Goal: Task Accomplishment & Management: Manage account settings

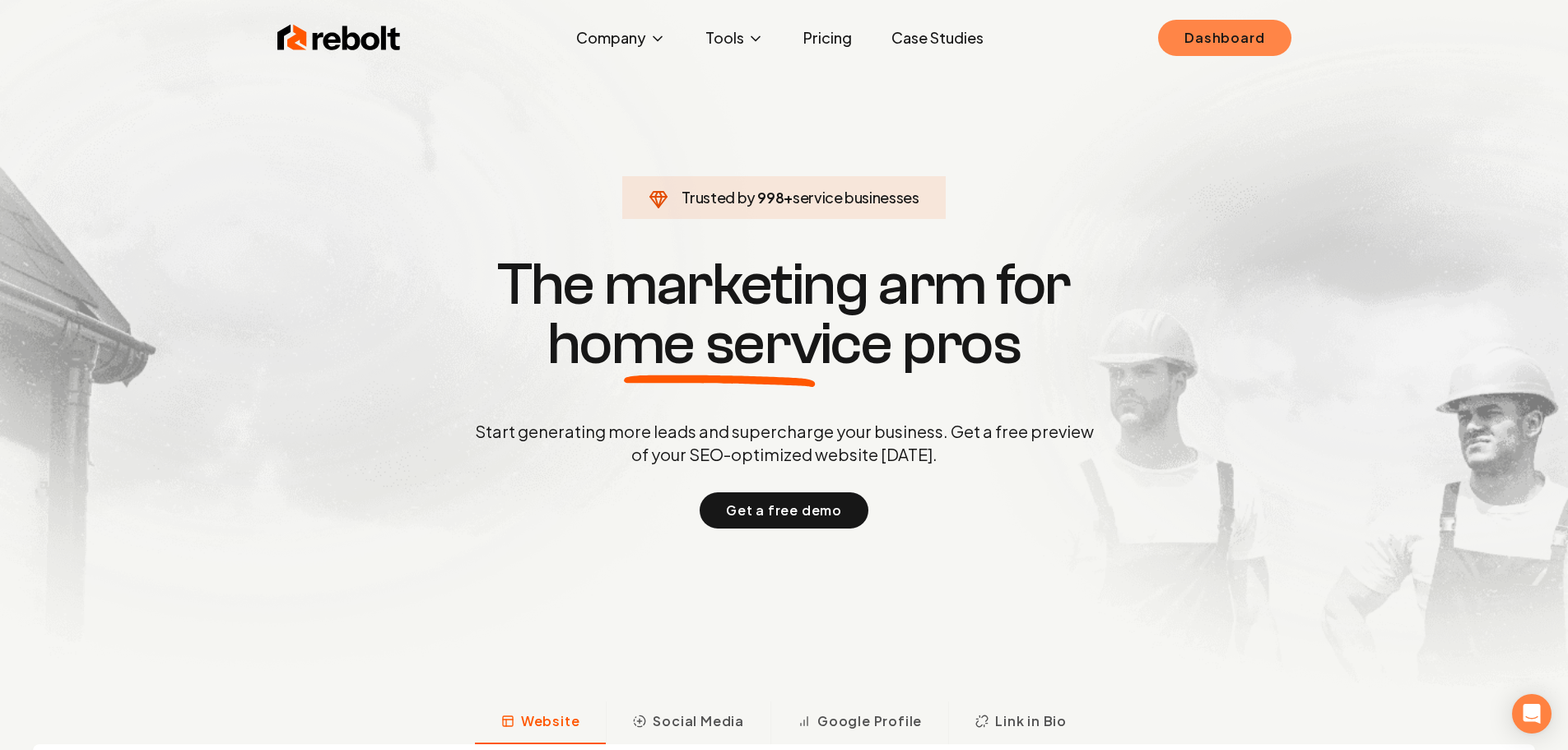
click at [1237, 43] on link "Dashboard" at bounding box center [1224, 38] width 133 height 36
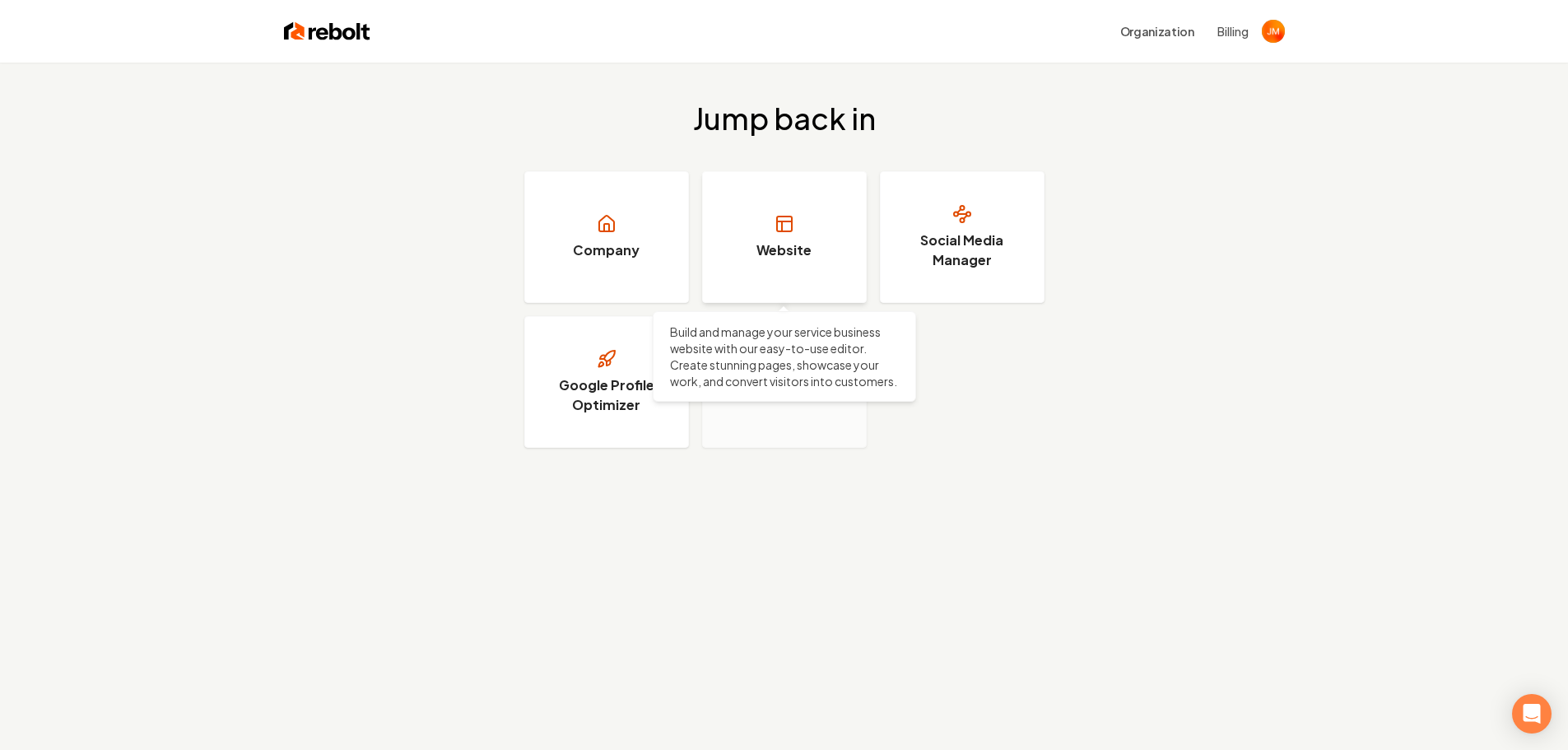
click at [781, 249] on h3 "Website" at bounding box center [784, 251] width 55 height 20
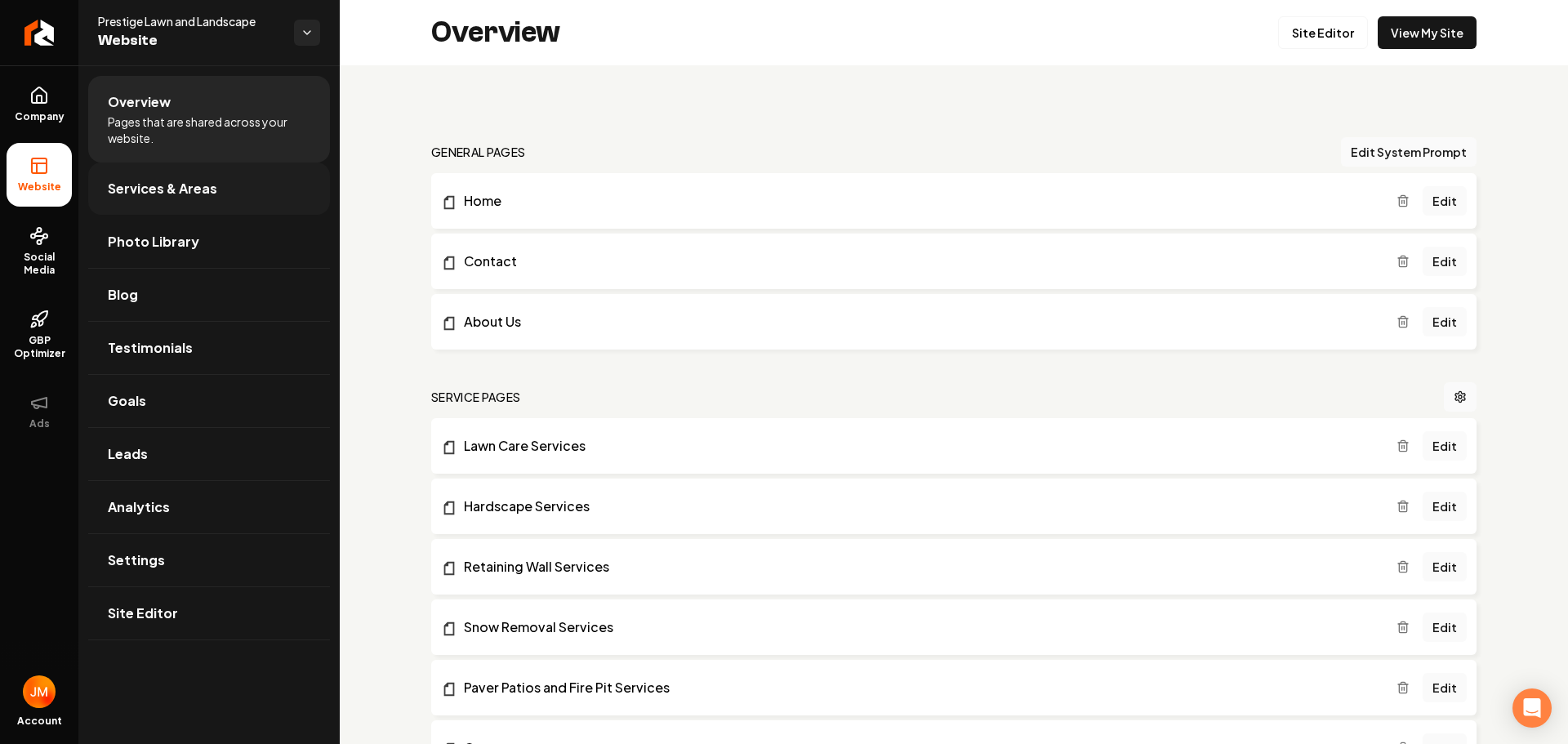
click at [131, 206] on link "Services & Areas" at bounding box center [209, 188] width 242 height 52
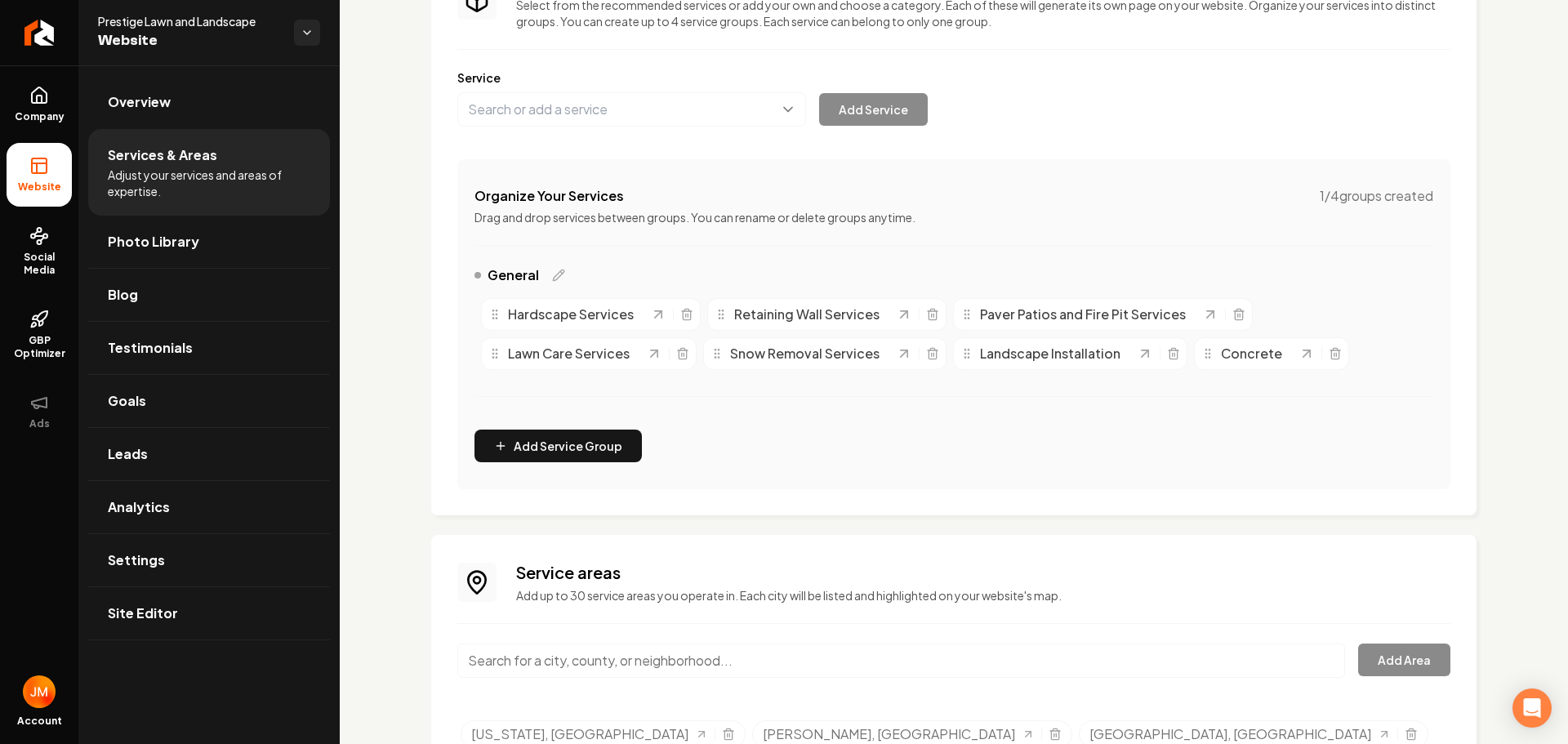
scroll to position [245, 0]
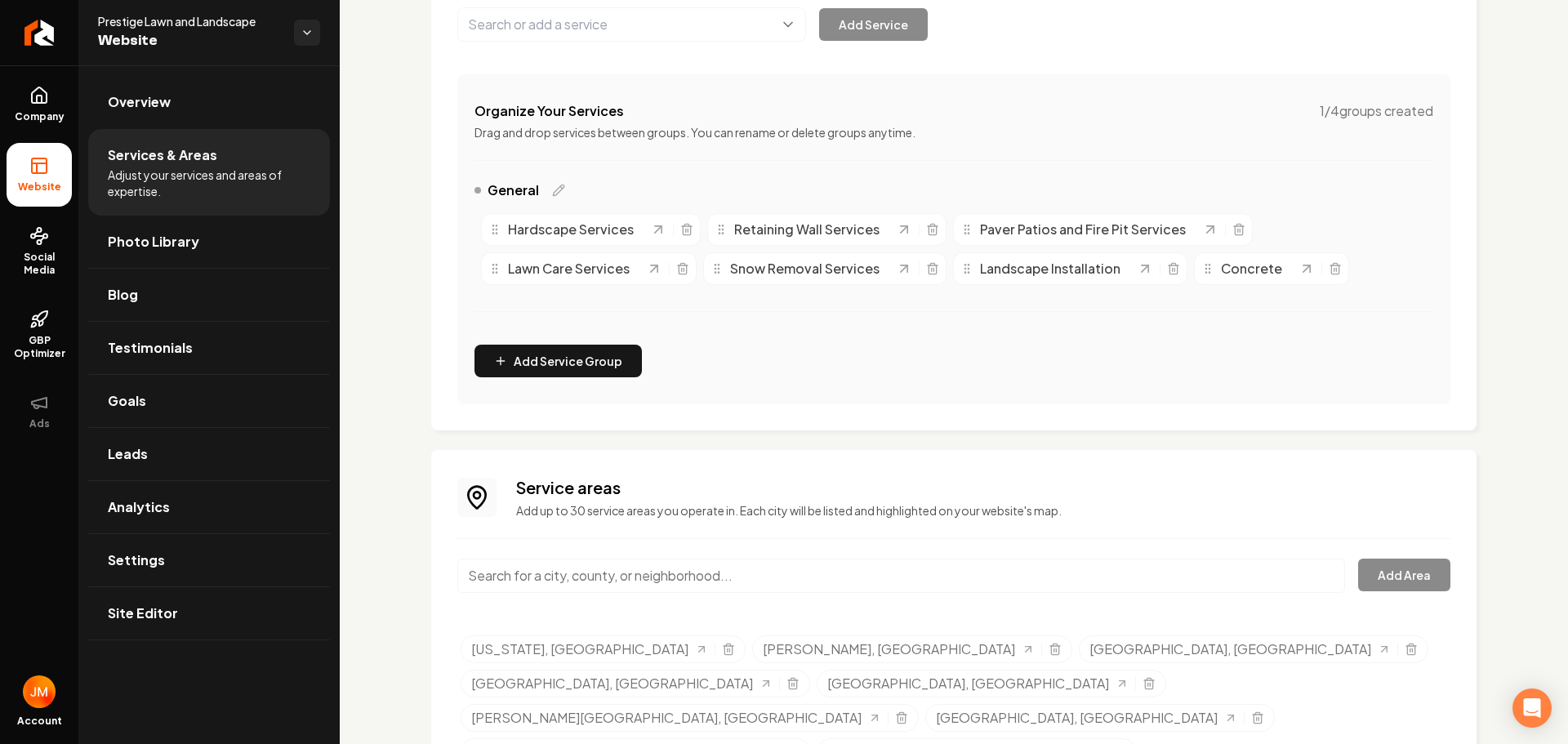
click at [536, 279] on div "Lawn Care Services" at bounding box center [589, 268] width 216 height 32
click at [648, 271] on icon "Main content area" at bounding box center [654, 269] width 17 height 17
click at [493, 278] on div "Lawn Care Services" at bounding box center [567, 269] width 158 height 20
click at [495, 278] on div "Lawn Care Services" at bounding box center [567, 269] width 158 height 20
click at [553, 275] on span "Lawn Care Services" at bounding box center [569, 269] width 122 height 20
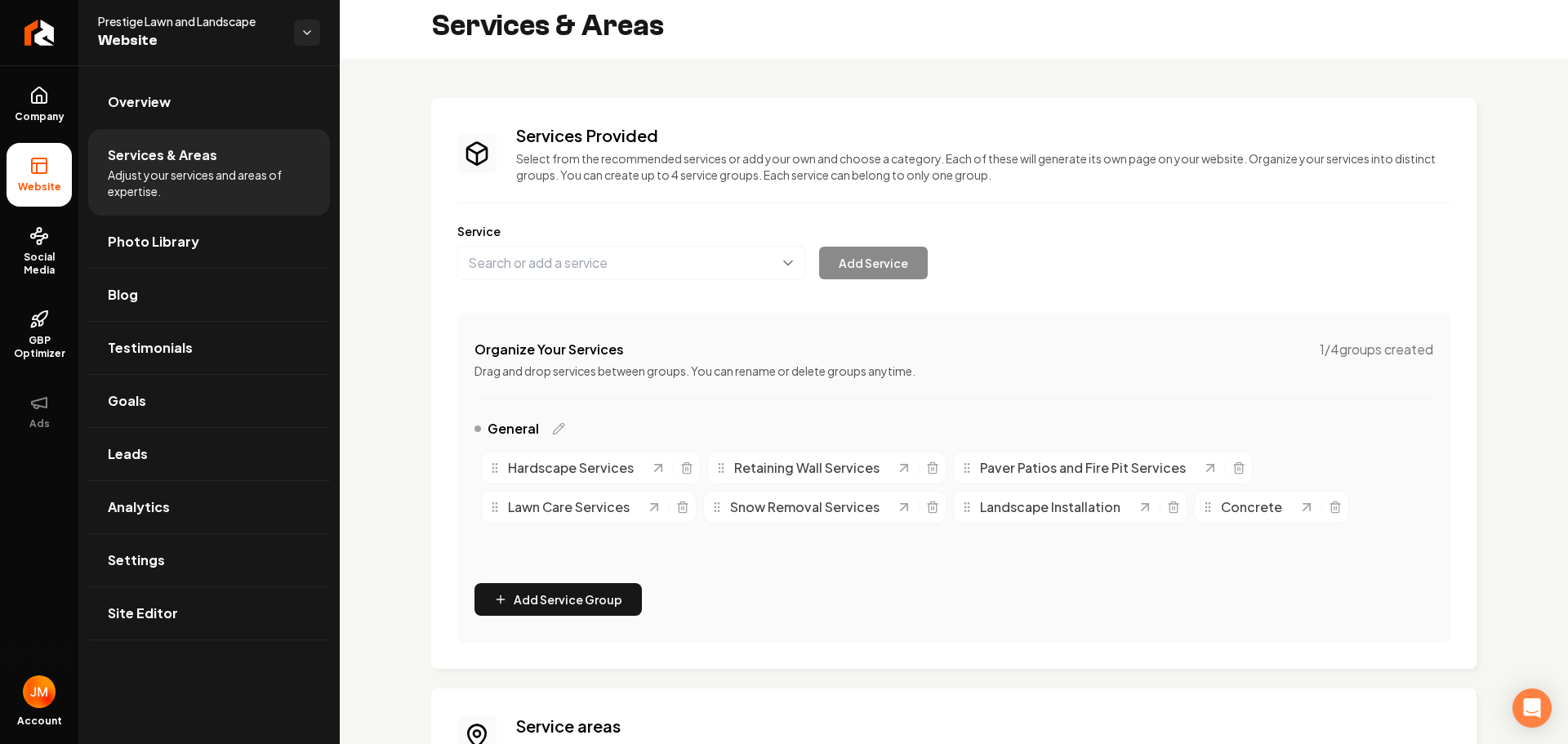
scroll to position [0, 0]
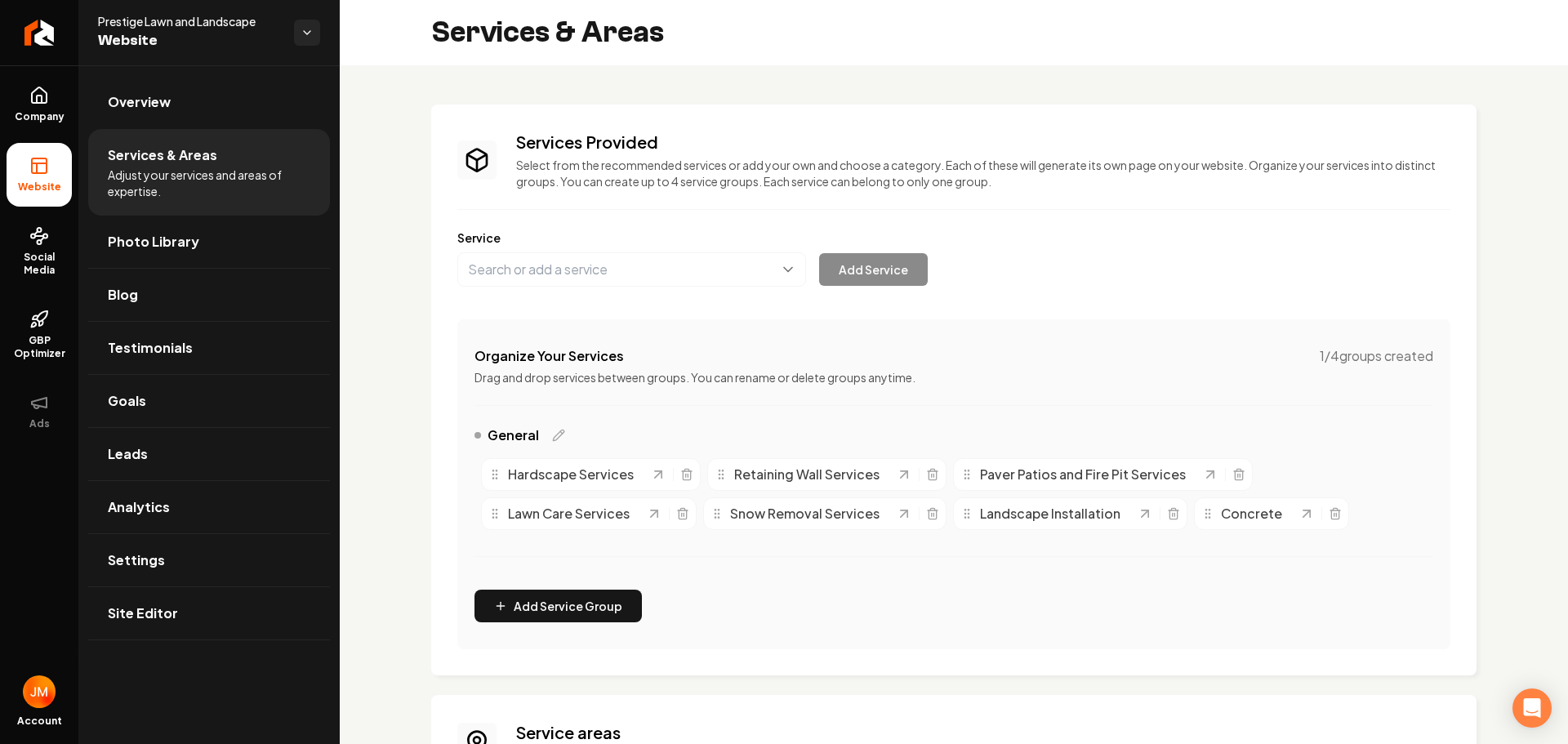
click at [541, 523] on span "Lawn Care Services" at bounding box center [569, 514] width 122 height 20
click at [654, 516] on icon "Main content area" at bounding box center [654, 514] width 17 height 17
click at [564, 522] on span "Lawn Care Services" at bounding box center [569, 514] width 122 height 20
click at [562, 438] on icon "Main content area" at bounding box center [559, 435] width 13 height 13
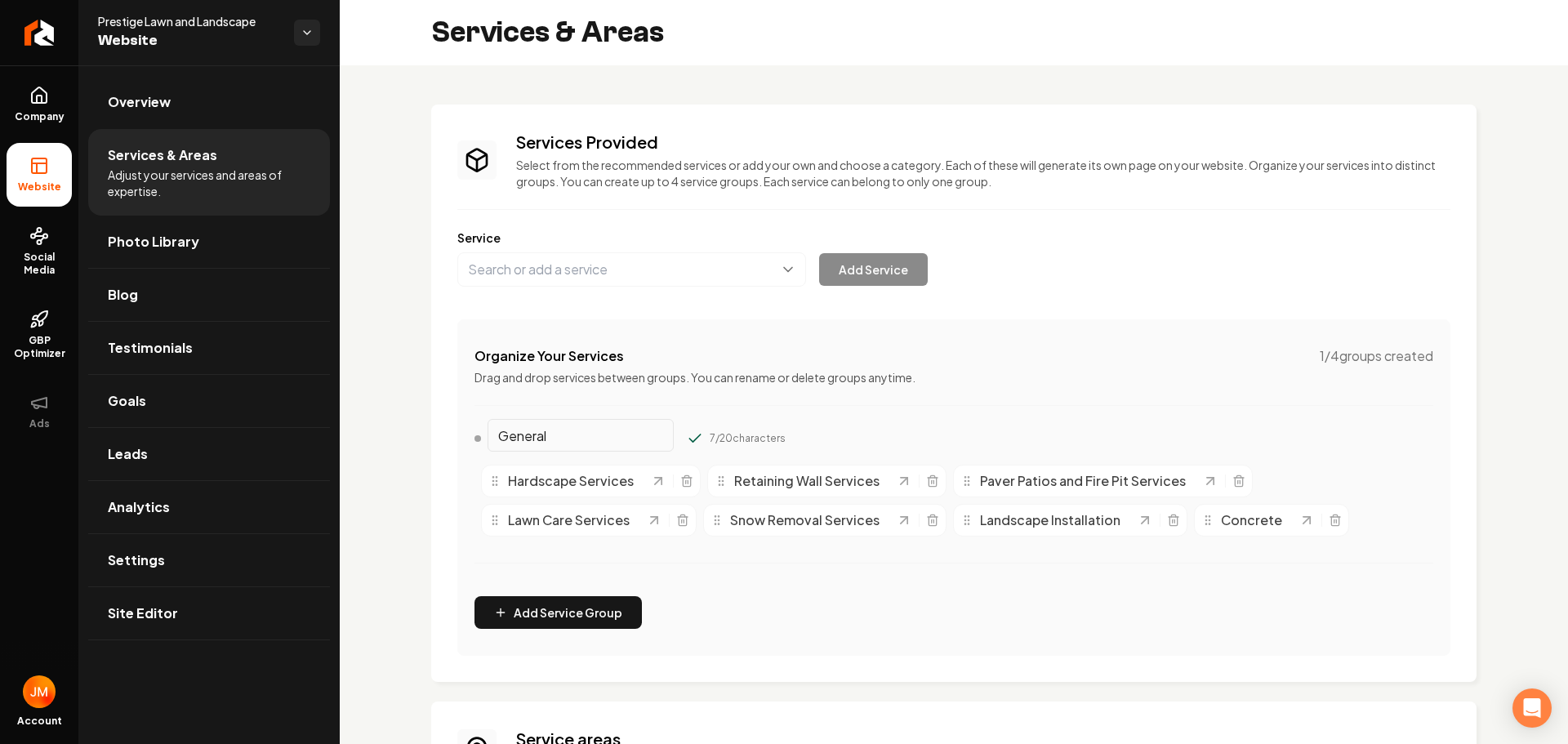
click at [866, 432] on div "General 7 / 20 characters" at bounding box center [954, 441] width 959 height 32
click at [998, 380] on p "Drag and drop services between groups. You can rename or delete groups anytime." at bounding box center [954, 377] width 959 height 17
click at [649, 446] on input "General" at bounding box center [580, 435] width 187 height 32
click button "Main content area" at bounding box center [695, 439] width 17 height 17
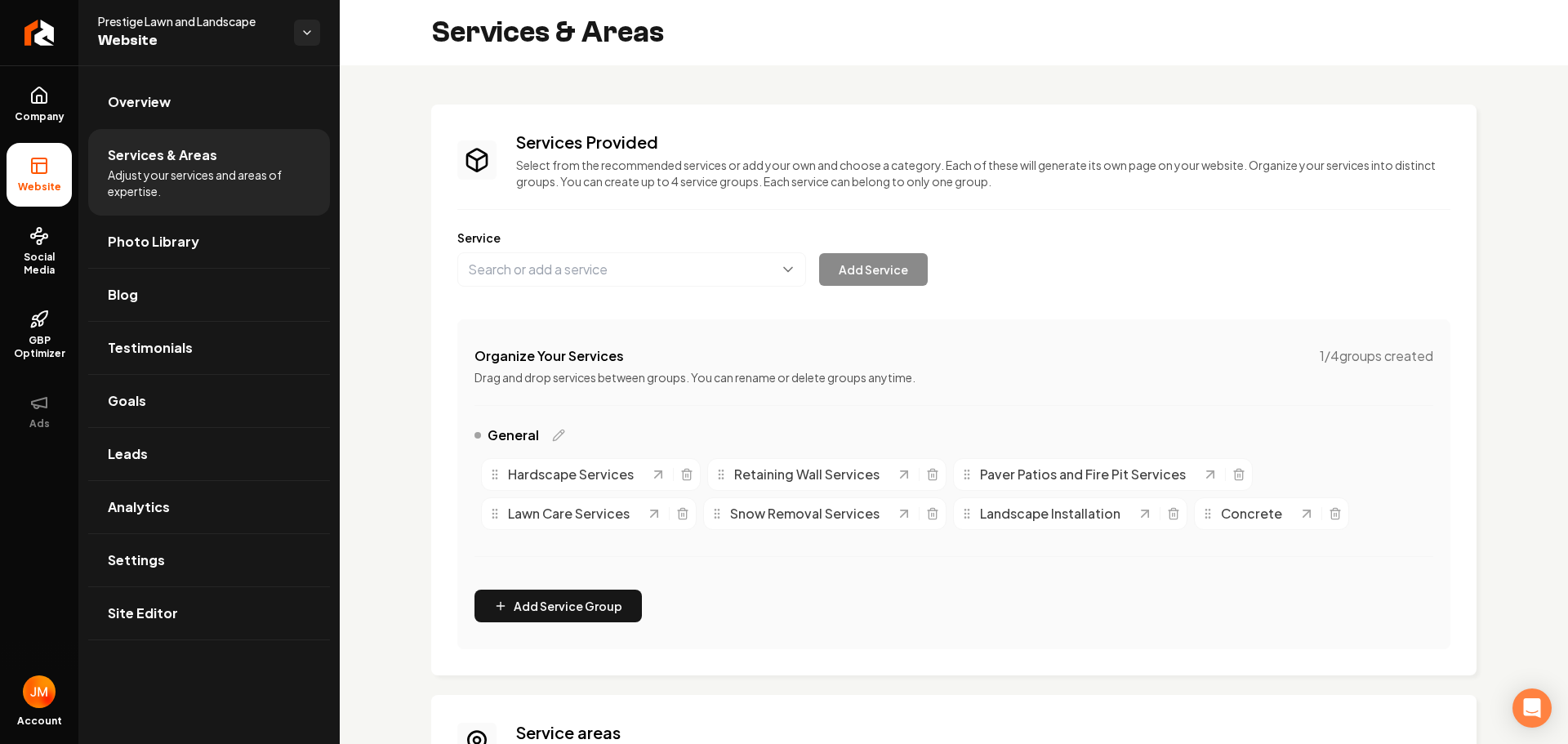
click at [502, 519] on div "Lawn Care Services" at bounding box center [567, 514] width 158 height 20
drag, startPoint x: 486, startPoint y: 513, endPoint x: 501, endPoint y: 521, distance: 17.0
click at [501, 521] on div "Lawn Care Services" at bounding box center [589, 513] width 216 height 32
drag, startPoint x: 501, startPoint y: 521, endPoint x: 507, endPoint y: 551, distance: 30.6
click at [507, 551] on div "Lawn Care Services" at bounding box center [573, 543] width 158 height 20
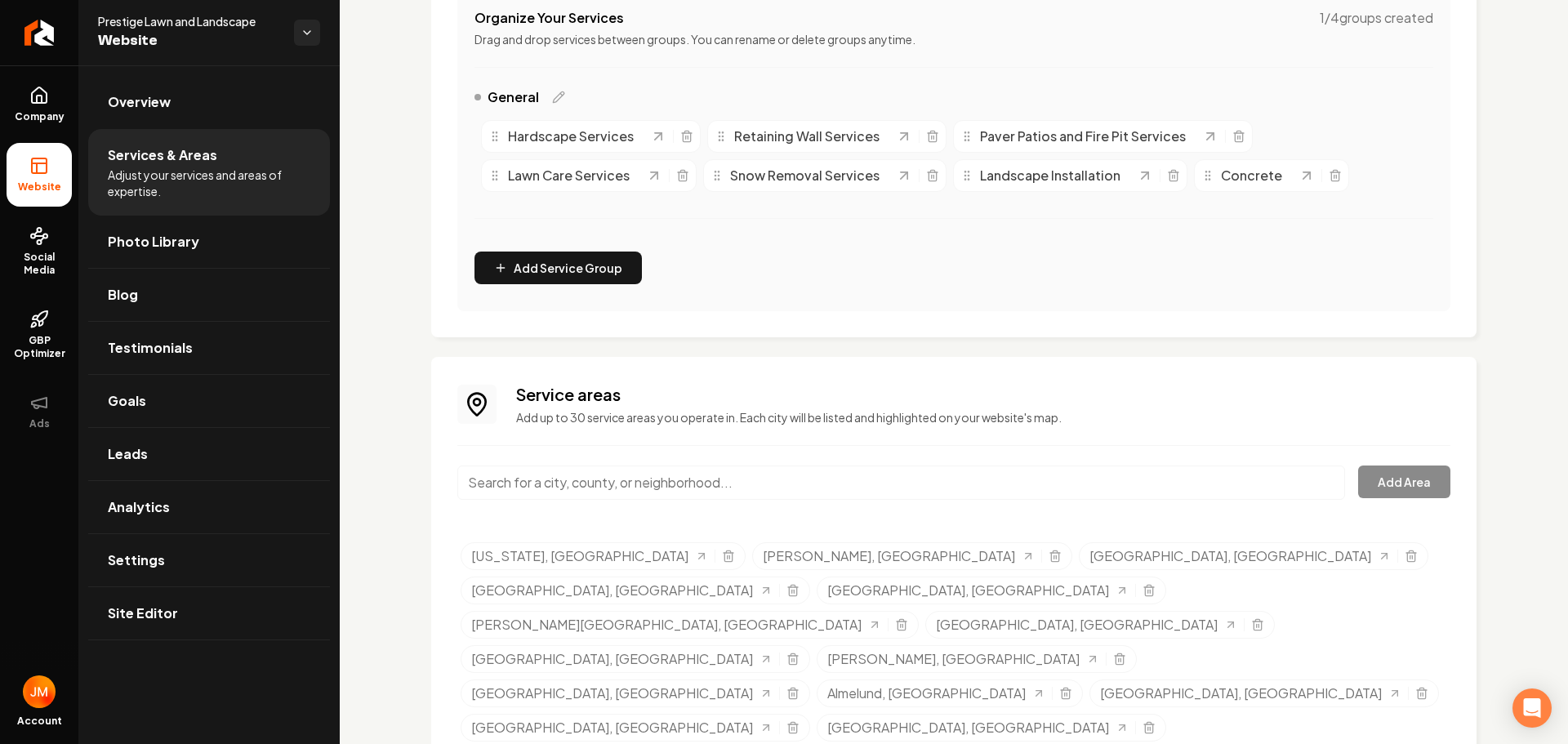
scroll to position [339, 0]
click at [609, 489] on input "Main content area" at bounding box center [901, 481] width 888 height 34
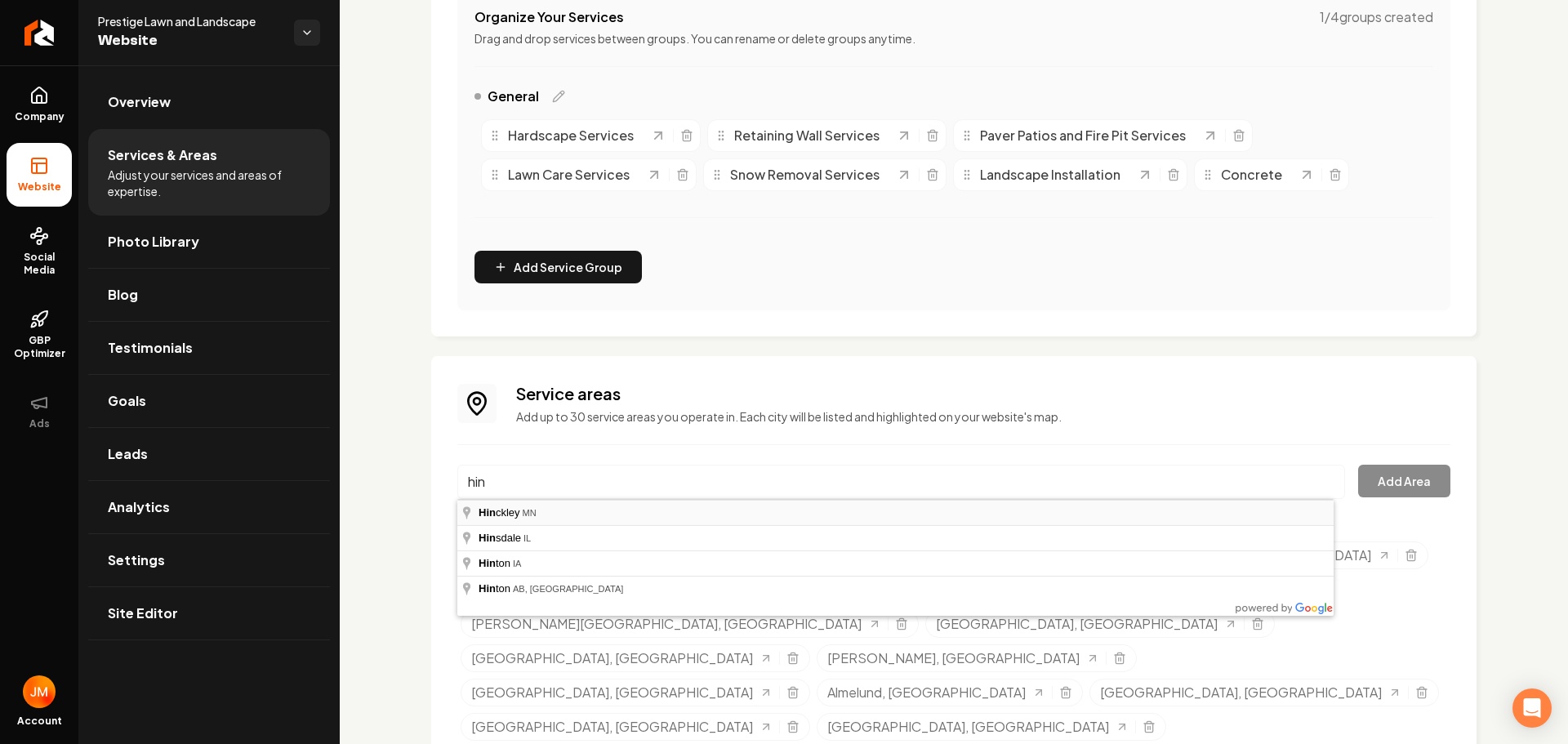
type input "Hinckley, MN"
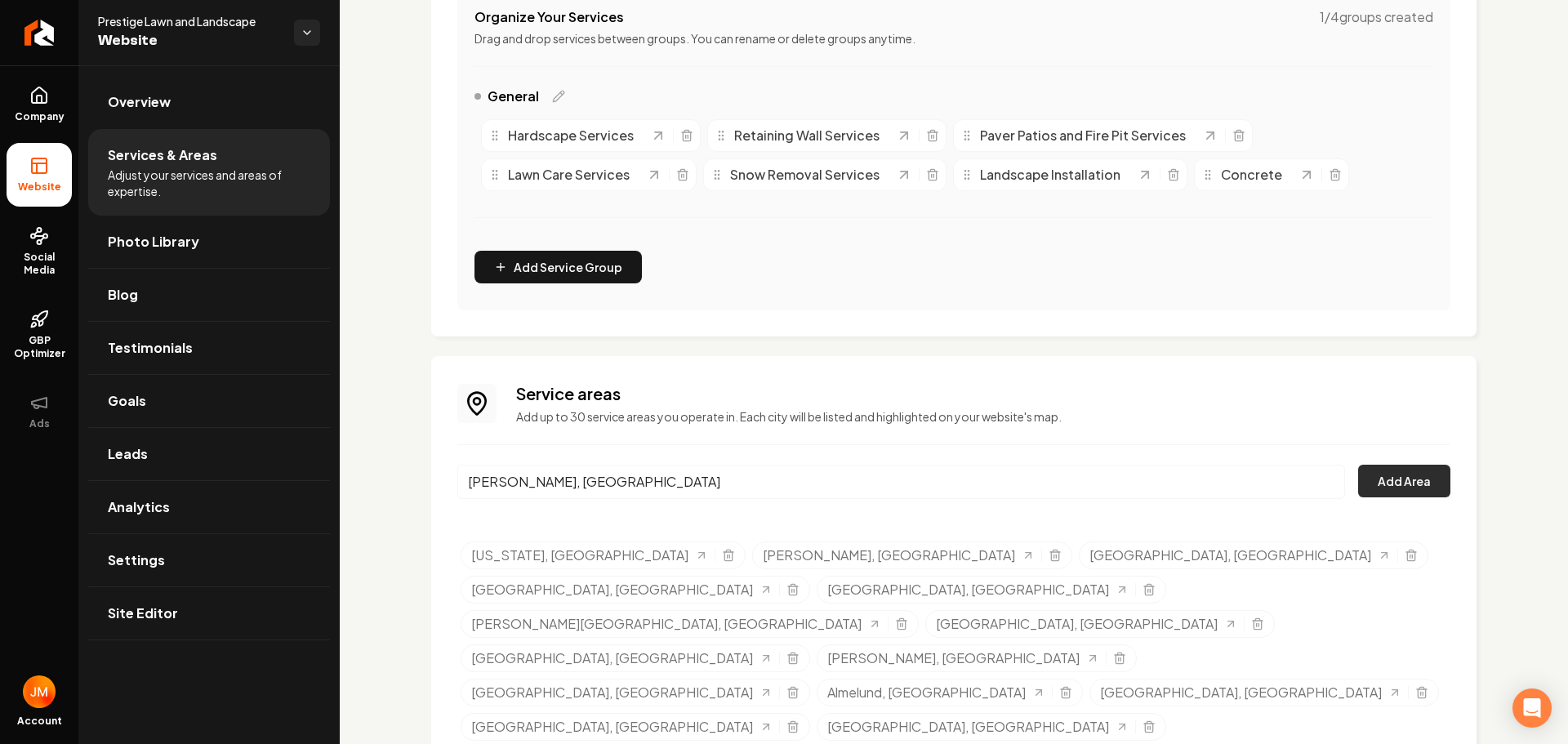
click at [1388, 475] on button "Add Area" at bounding box center [1404, 480] width 92 height 32
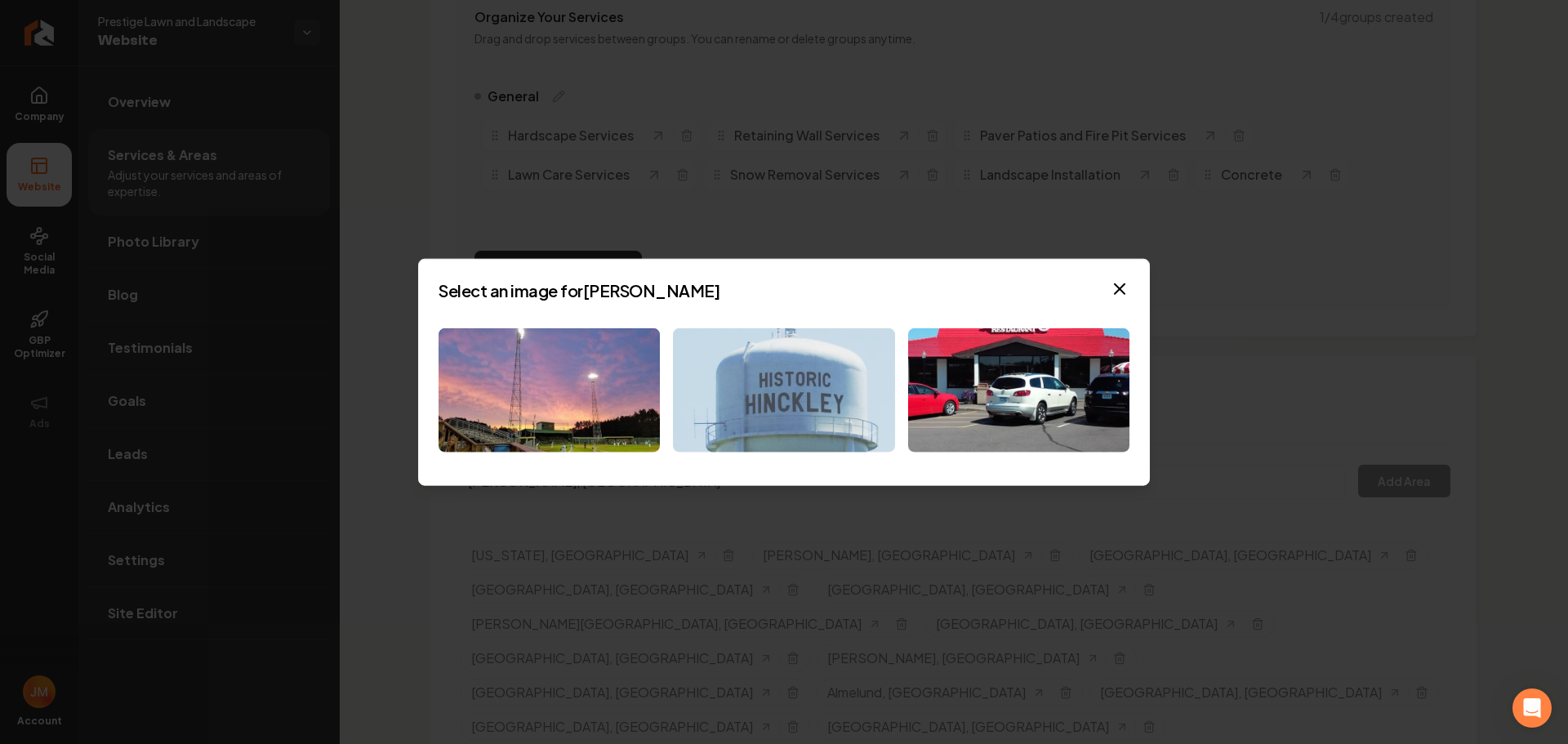
click at [754, 416] on img at bounding box center [784, 390] width 221 height 125
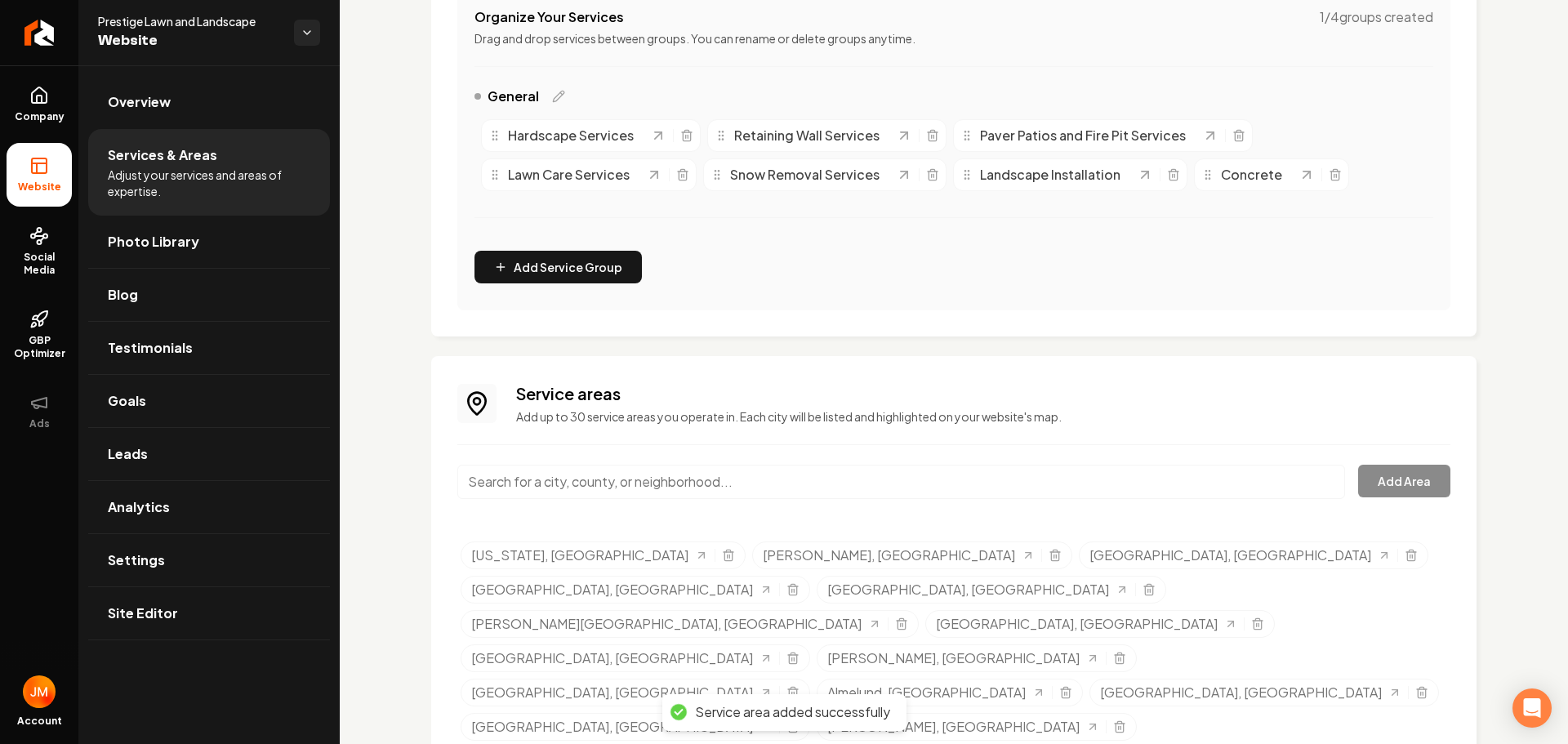
click at [526, 490] on input "Main content area" at bounding box center [901, 481] width 888 height 34
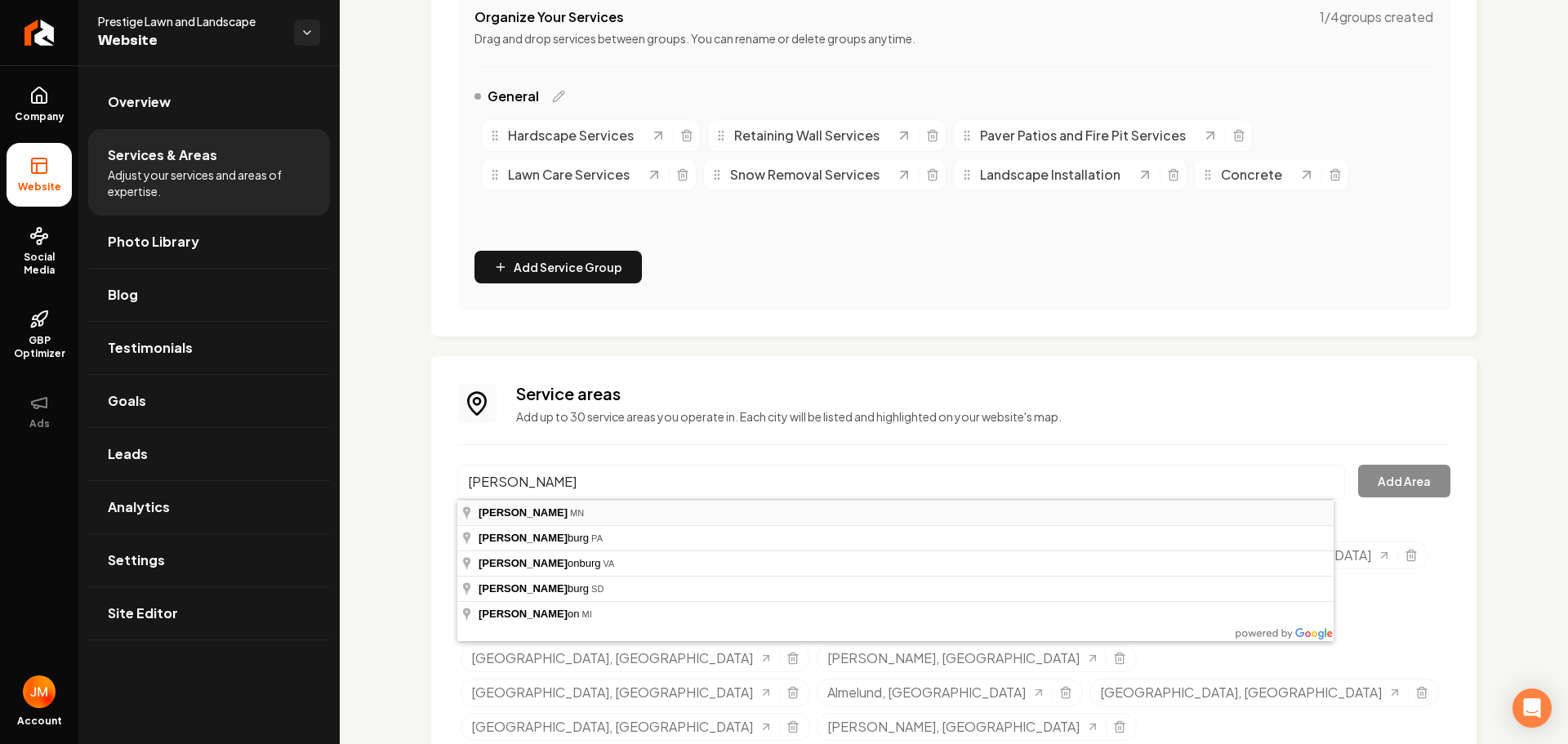
type input "Harris, MN"
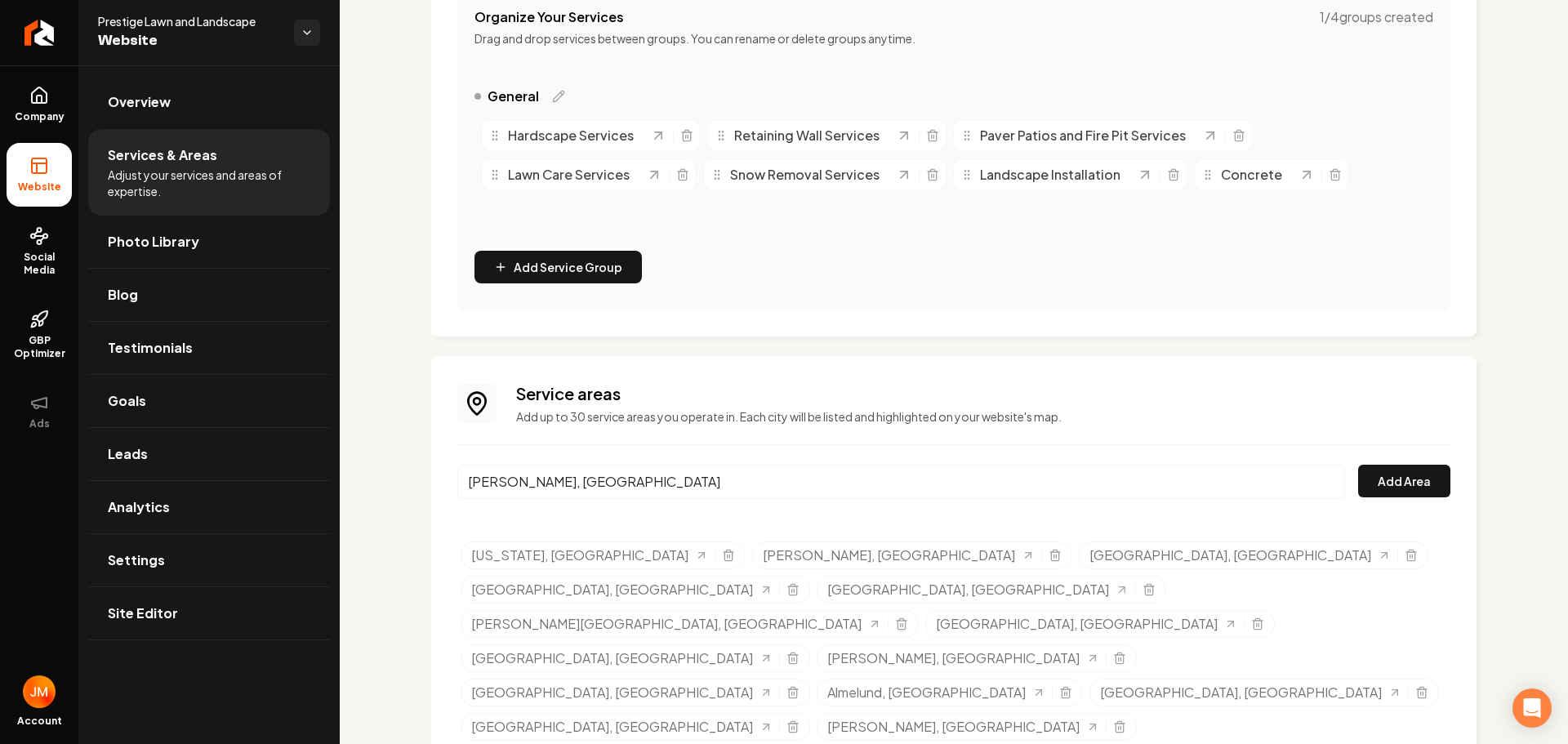
drag, startPoint x: 1382, startPoint y: 489, endPoint x: 1389, endPoint y: 508, distance: 20.2
click at [1397, 514] on div "Harris, MN Add Area" at bounding box center [954, 491] width 993 height 54
click at [1379, 484] on button "Add Area" at bounding box center [1404, 480] width 92 height 32
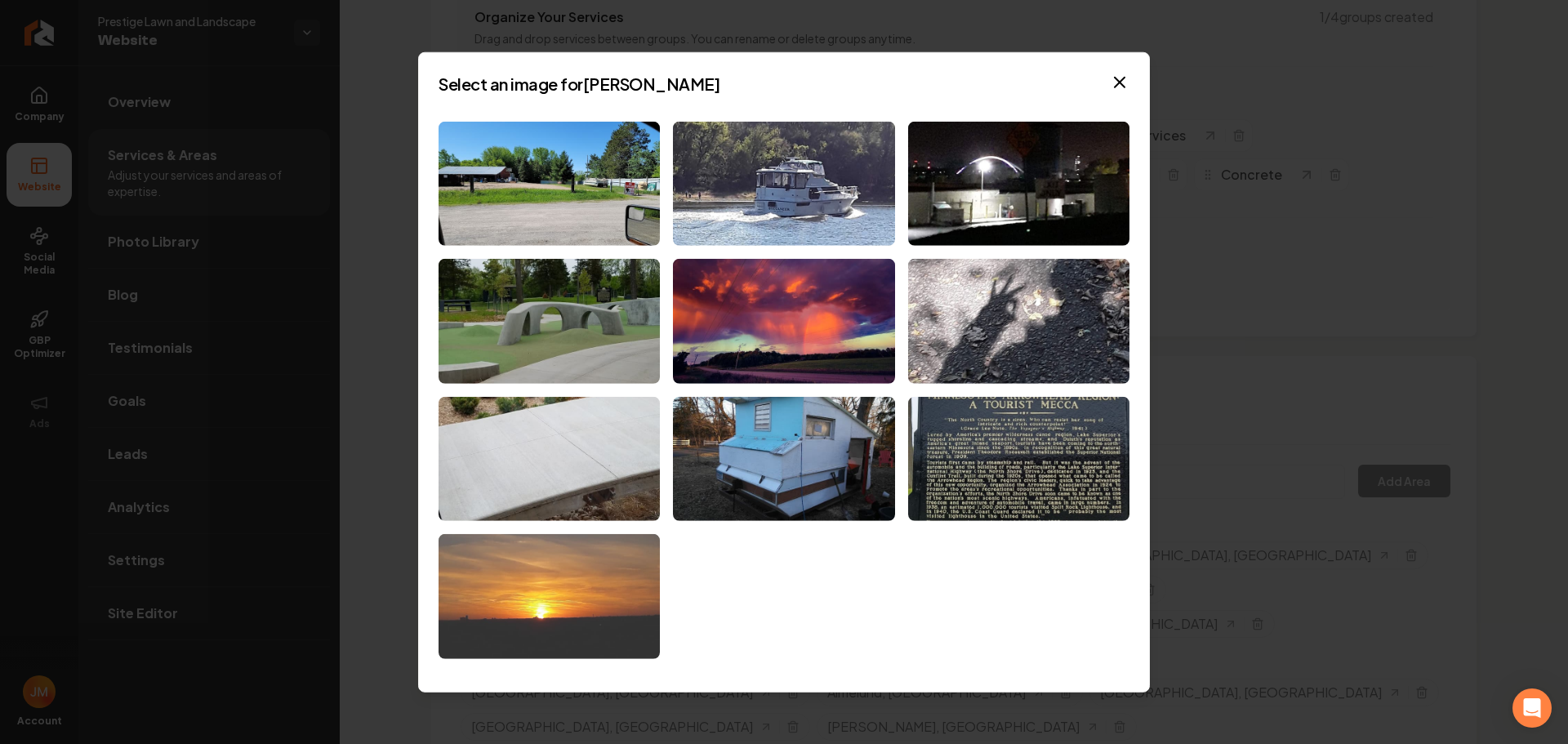
click at [612, 617] on img at bounding box center [549, 596] width 221 height 125
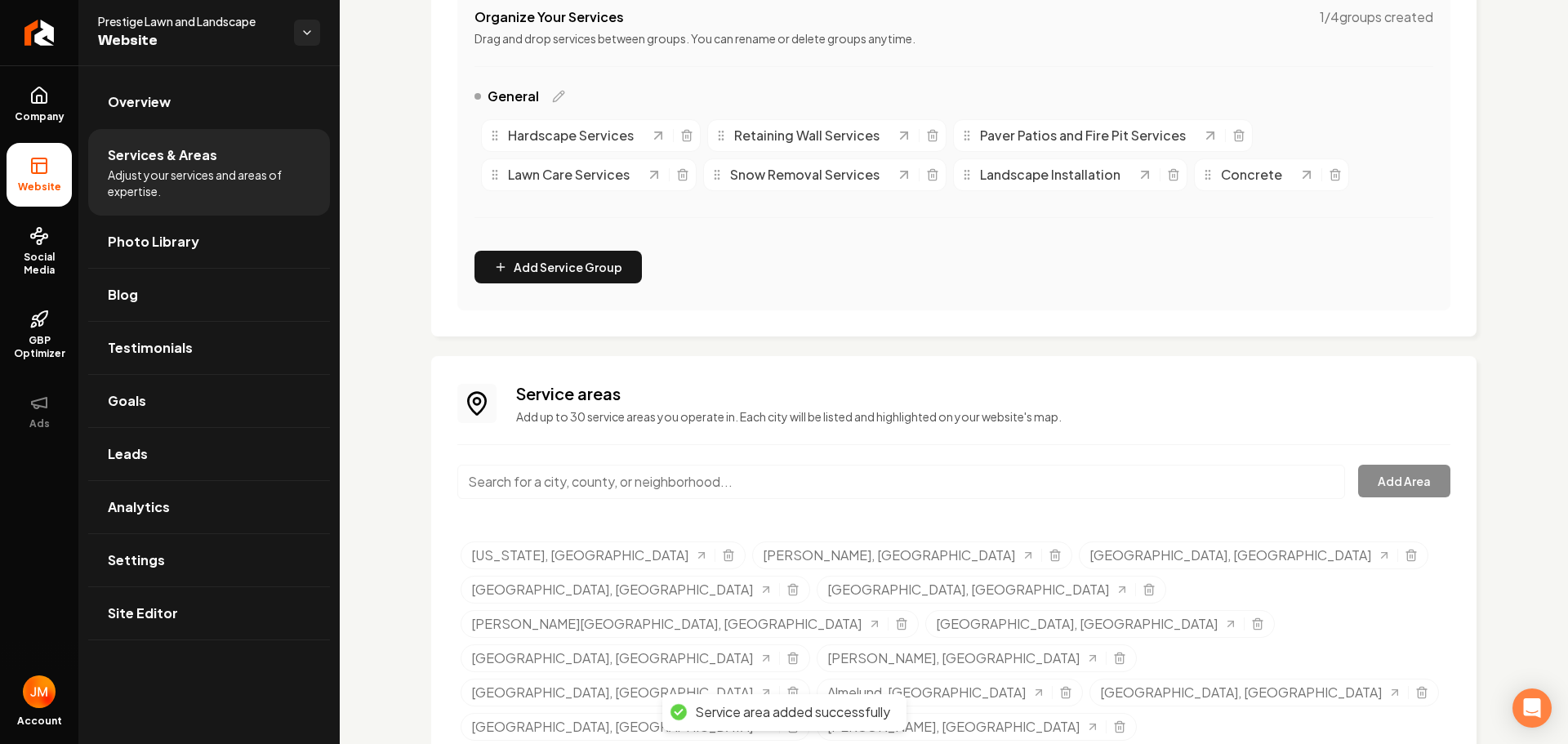
click at [529, 491] on input "Main content area" at bounding box center [901, 481] width 888 height 34
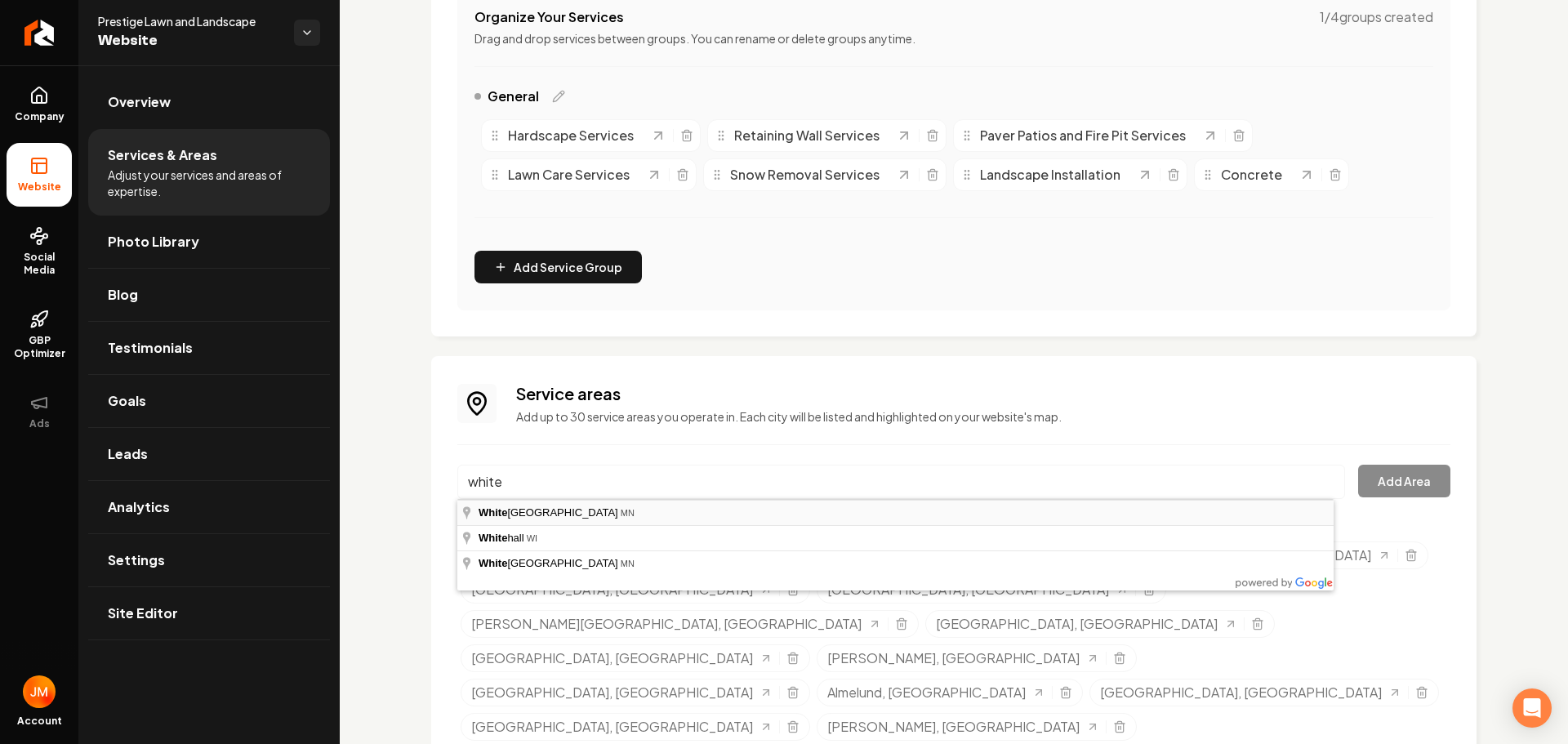
type input "White Bear Lake, MN"
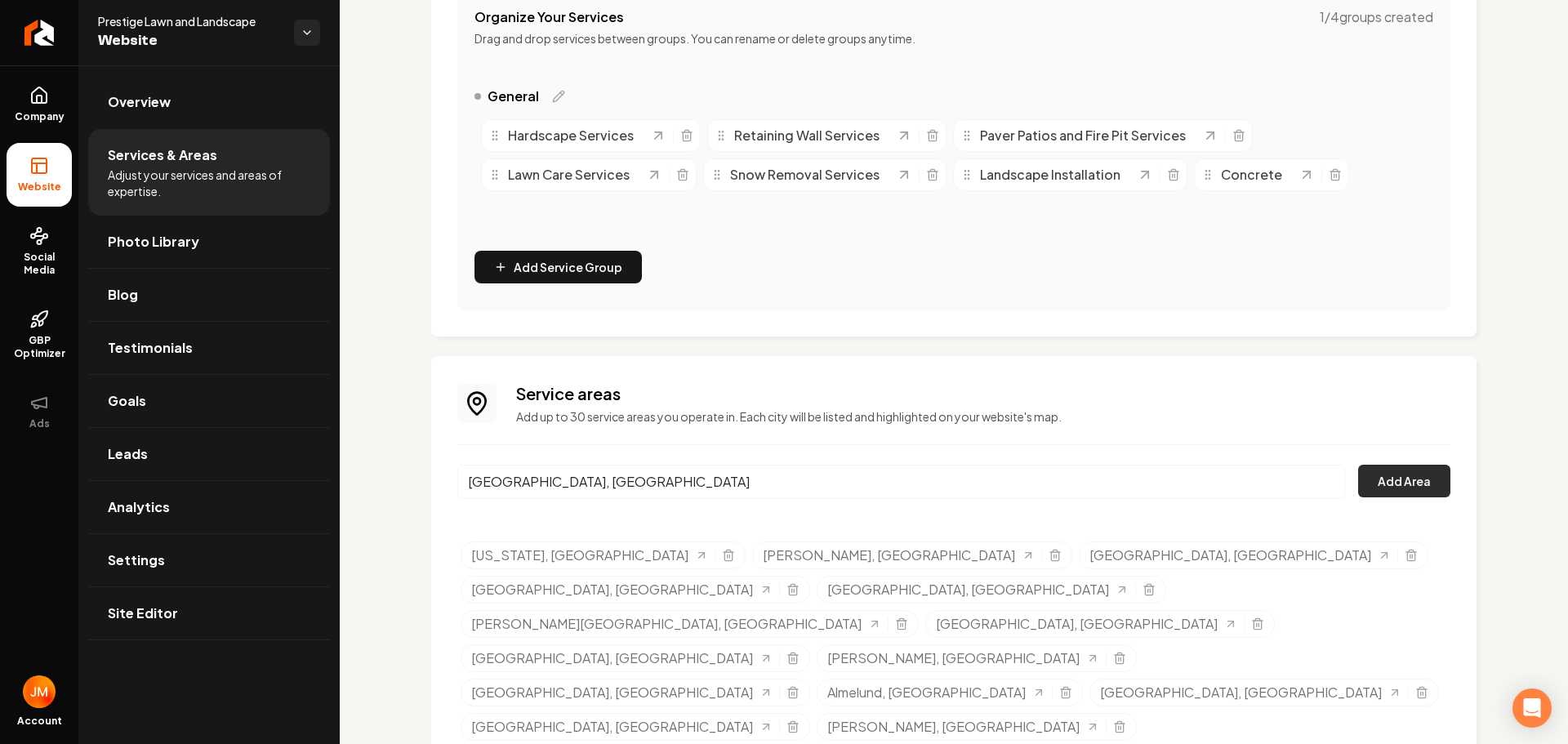
click at [1428, 484] on button "Add Area" at bounding box center [1404, 480] width 92 height 32
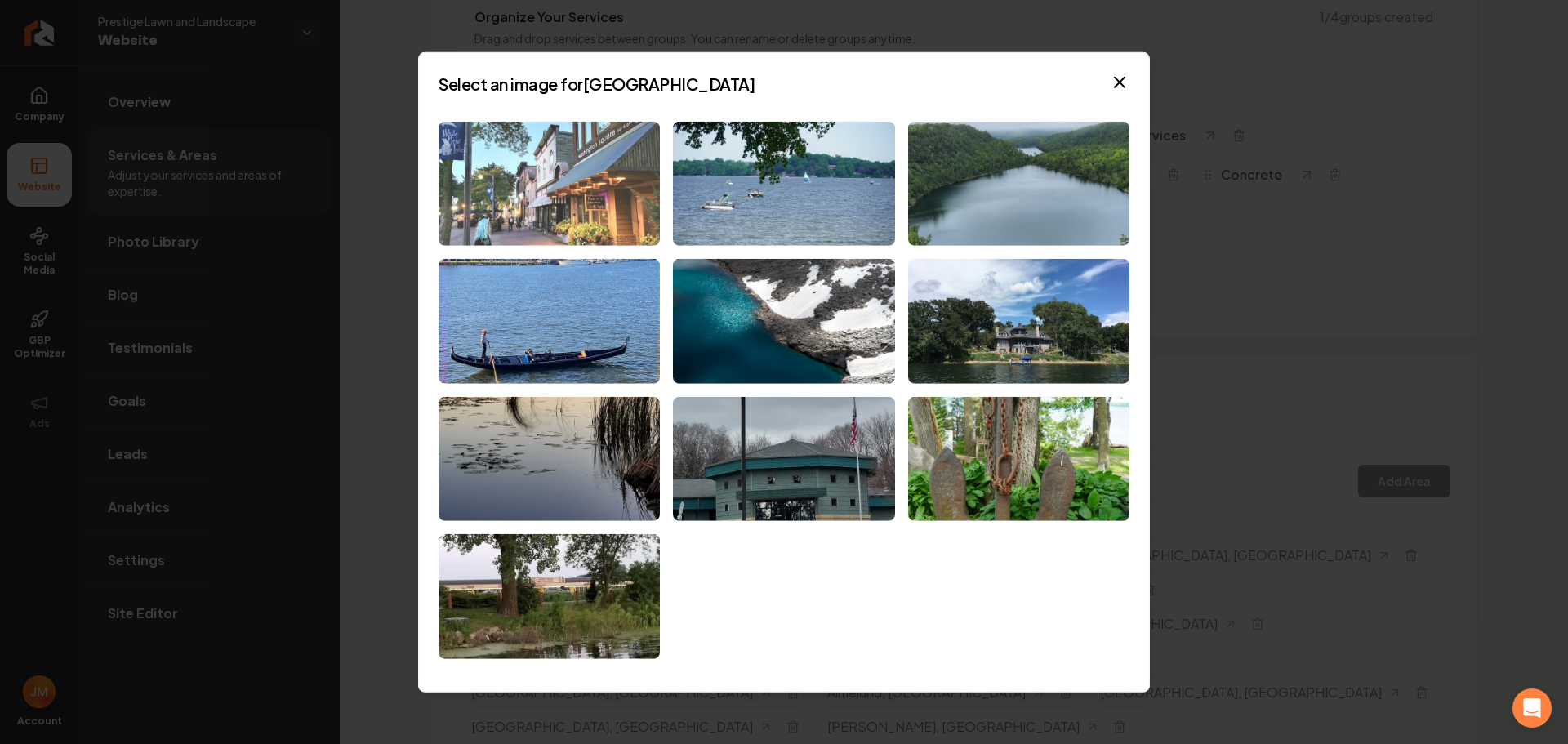
click at [616, 189] on img at bounding box center [549, 183] width 221 height 125
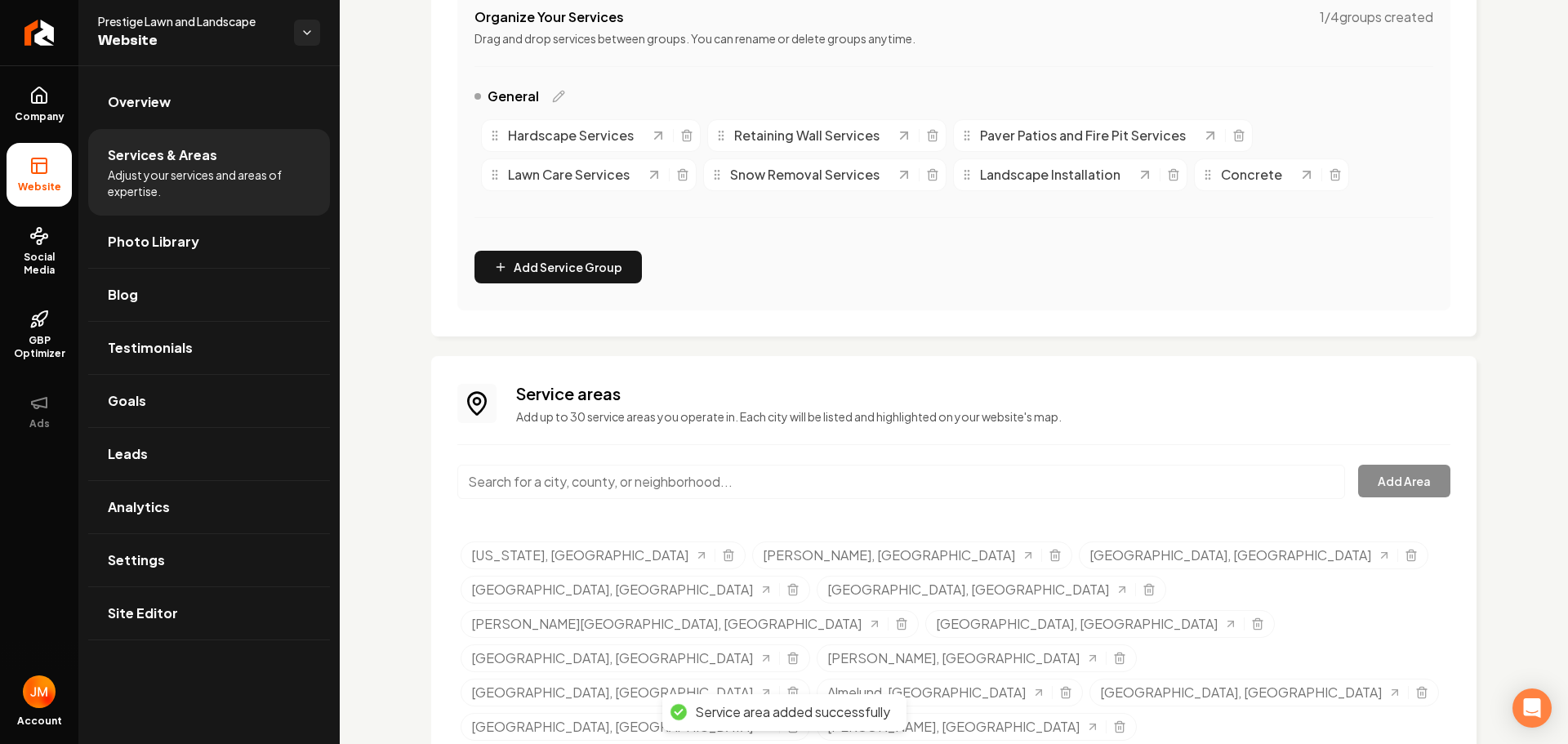
click at [566, 459] on div "Service areas Add up to 30 service areas you operate in. Each city will be list…" at bounding box center [954, 634] width 993 height 503
click at [553, 481] on input "Main content area" at bounding box center [901, 481] width 888 height 34
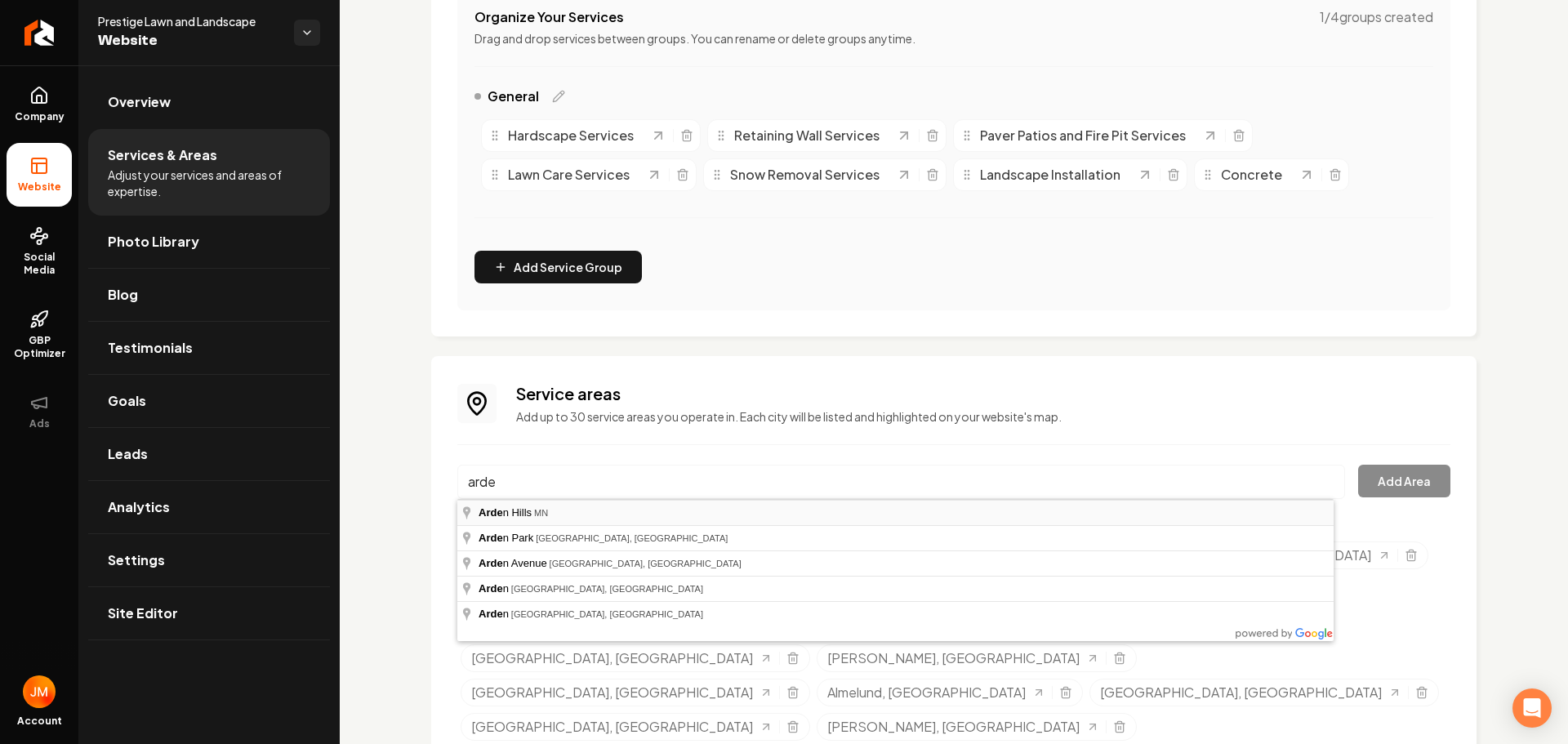
type input "Arden Hills, MN"
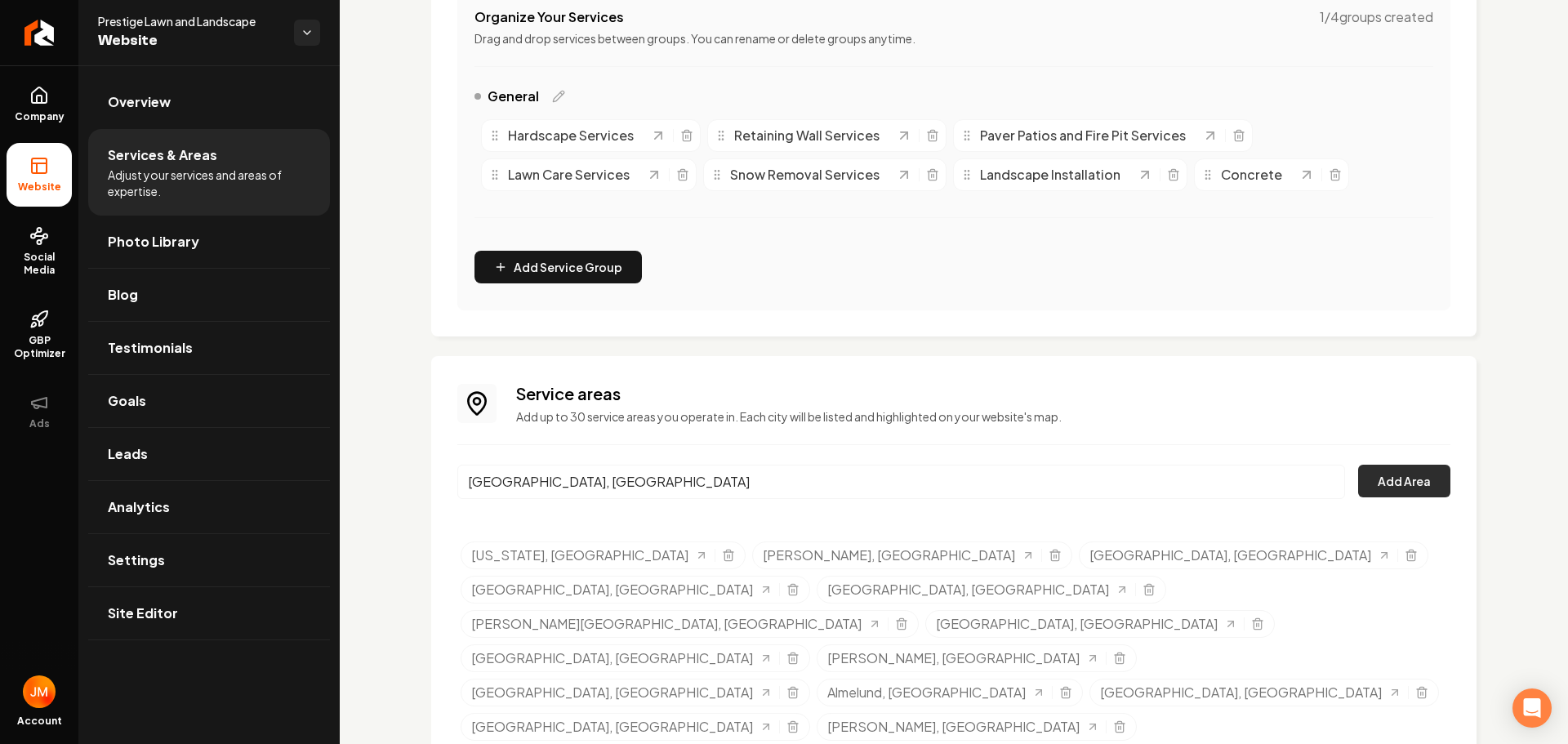
click at [1384, 488] on button "Add Area" at bounding box center [1404, 480] width 92 height 32
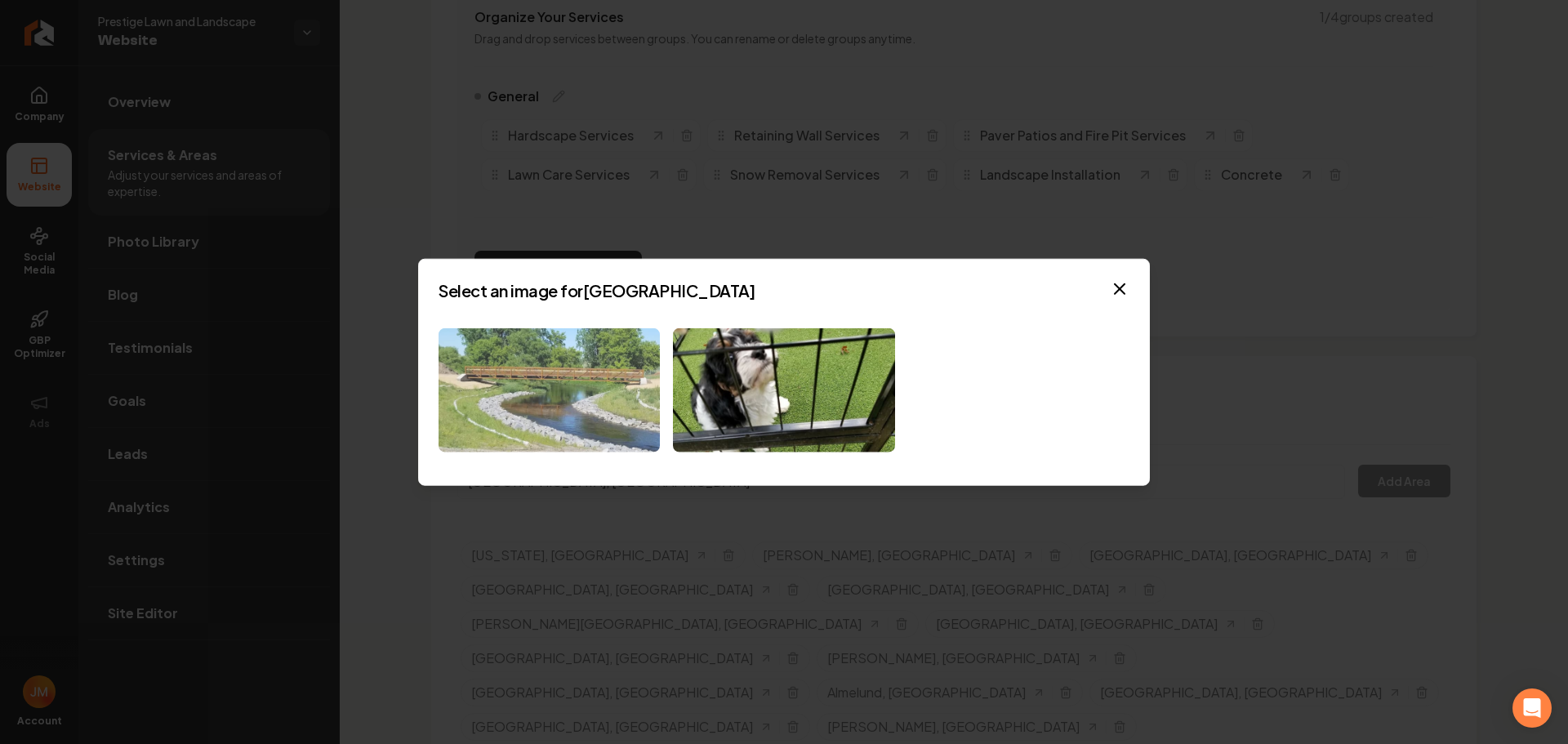
click at [536, 369] on img at bounding box center [549, 390] width 221 height 125
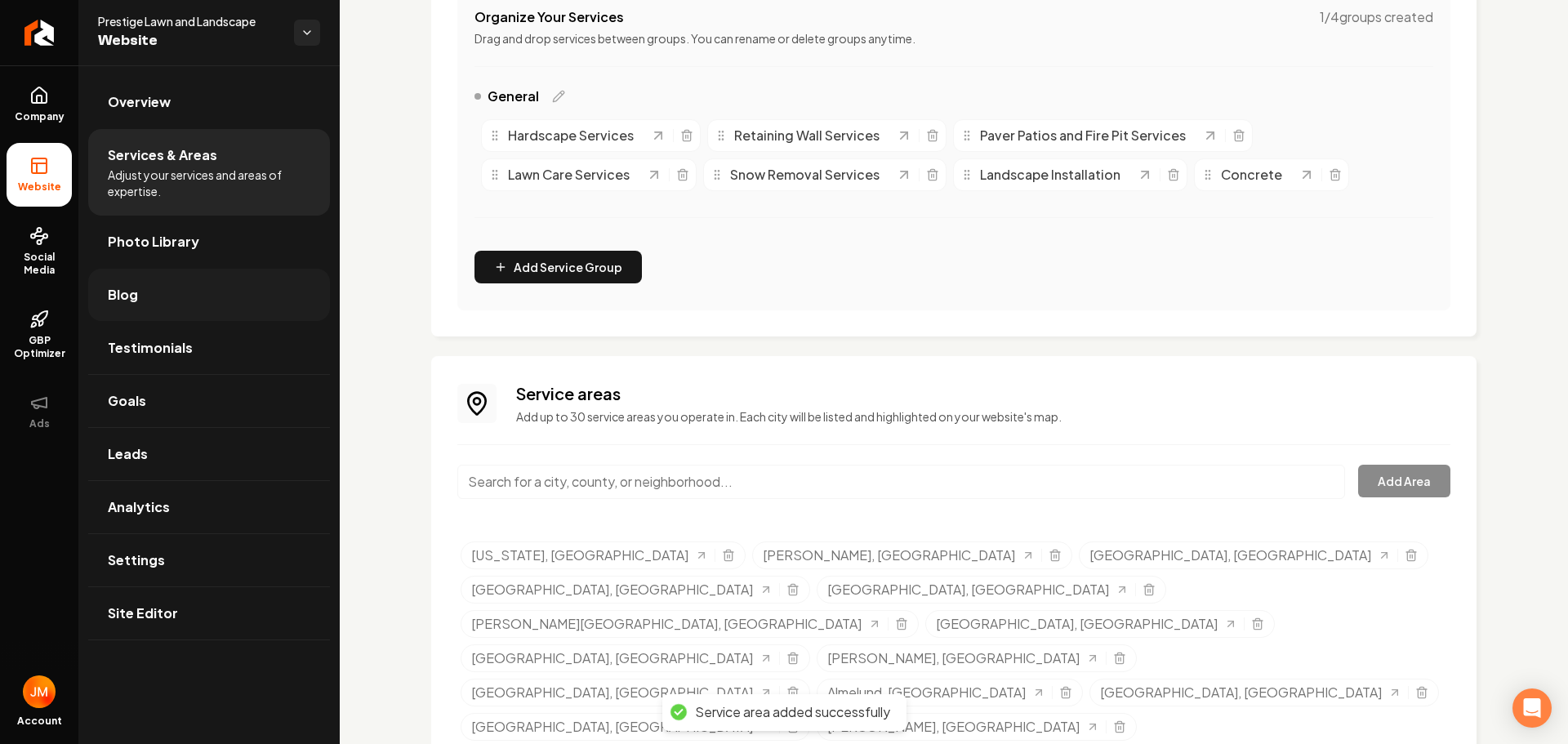
click at [177, 299] on link "Blog" at bounding box center [209, 294] width 242 height 52
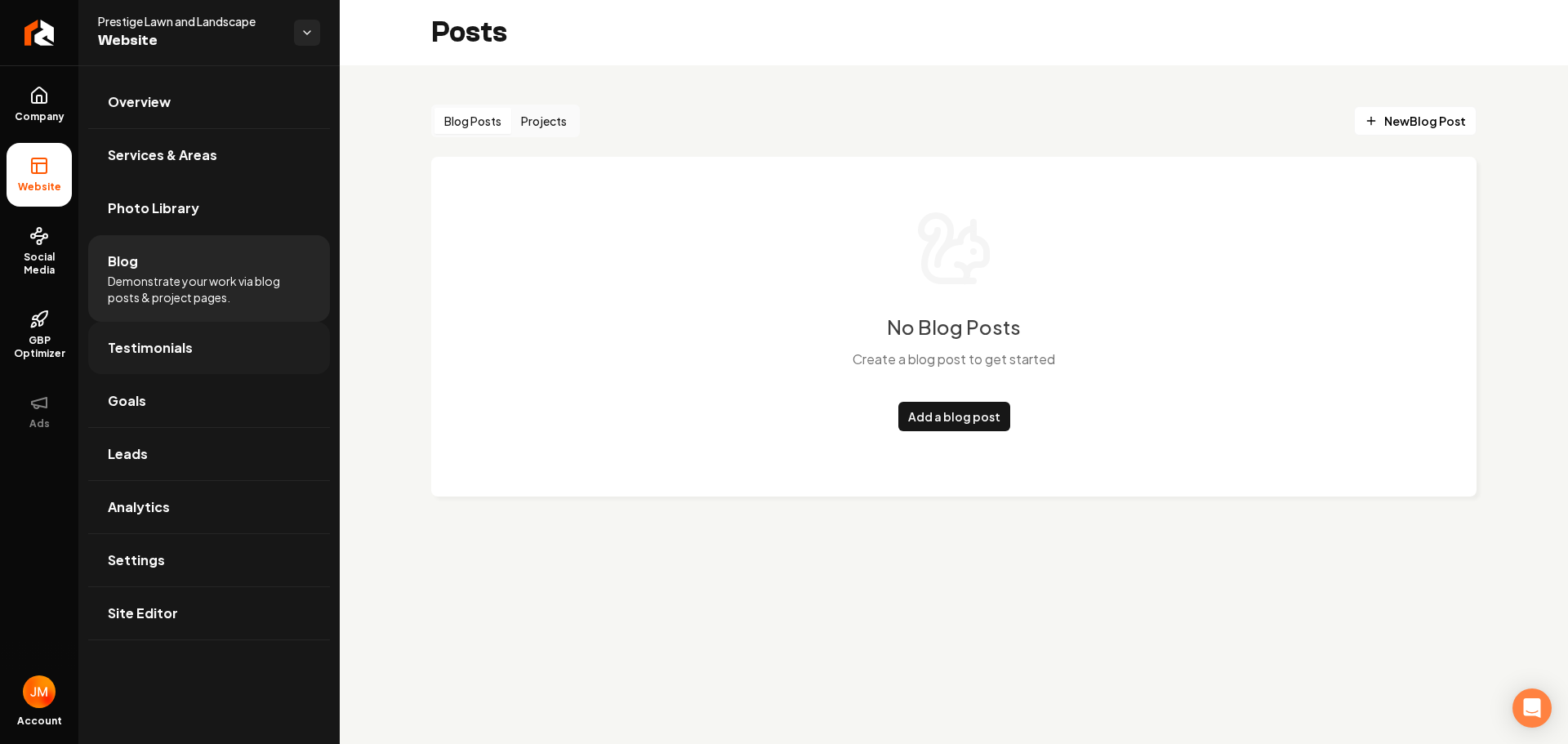
click at [206, 342] on link "Testimonials" at bounding box center [209, 348] width 242 height 52
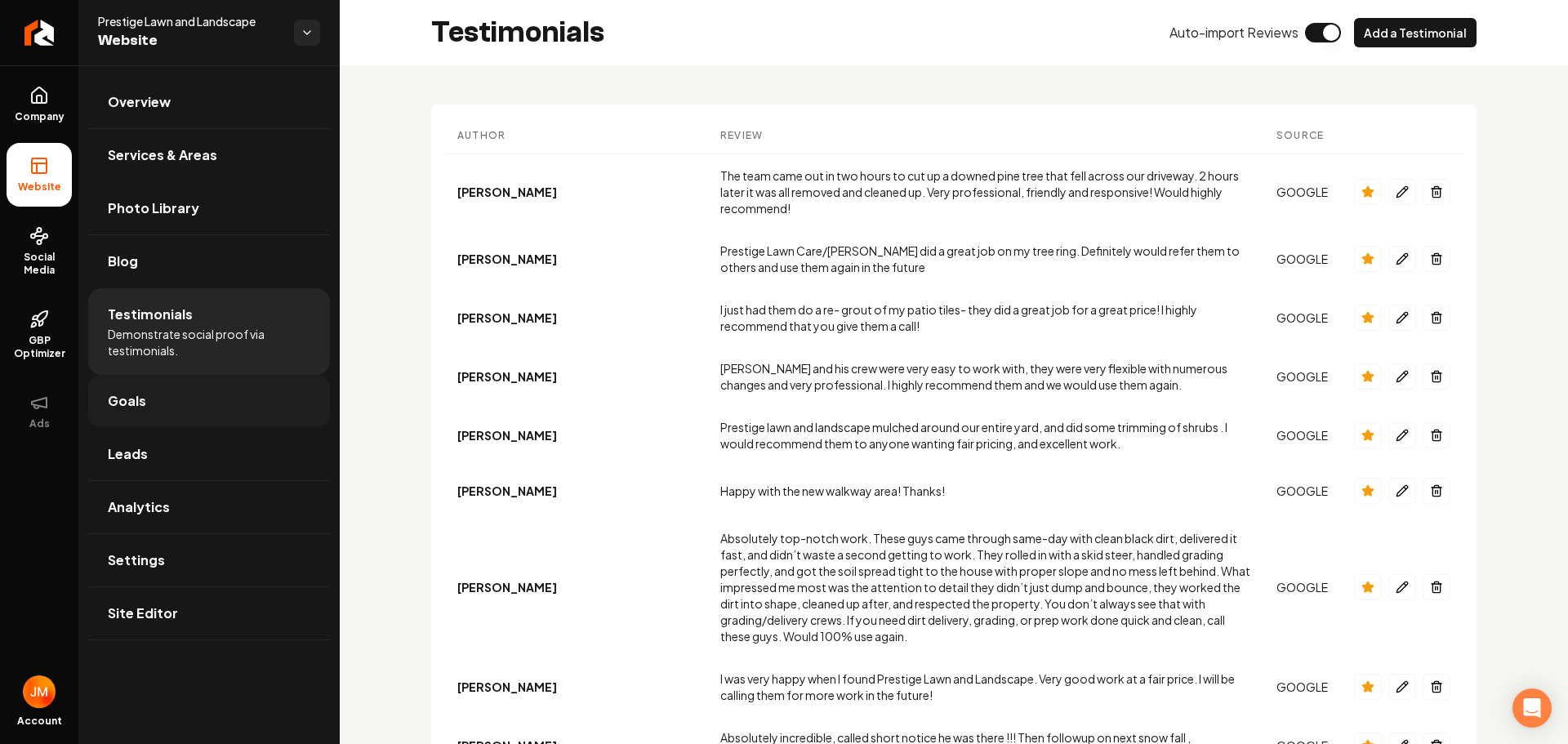
click at [166, 386] on link "Goals" at bounding box center [209, 401] width 242 height 52
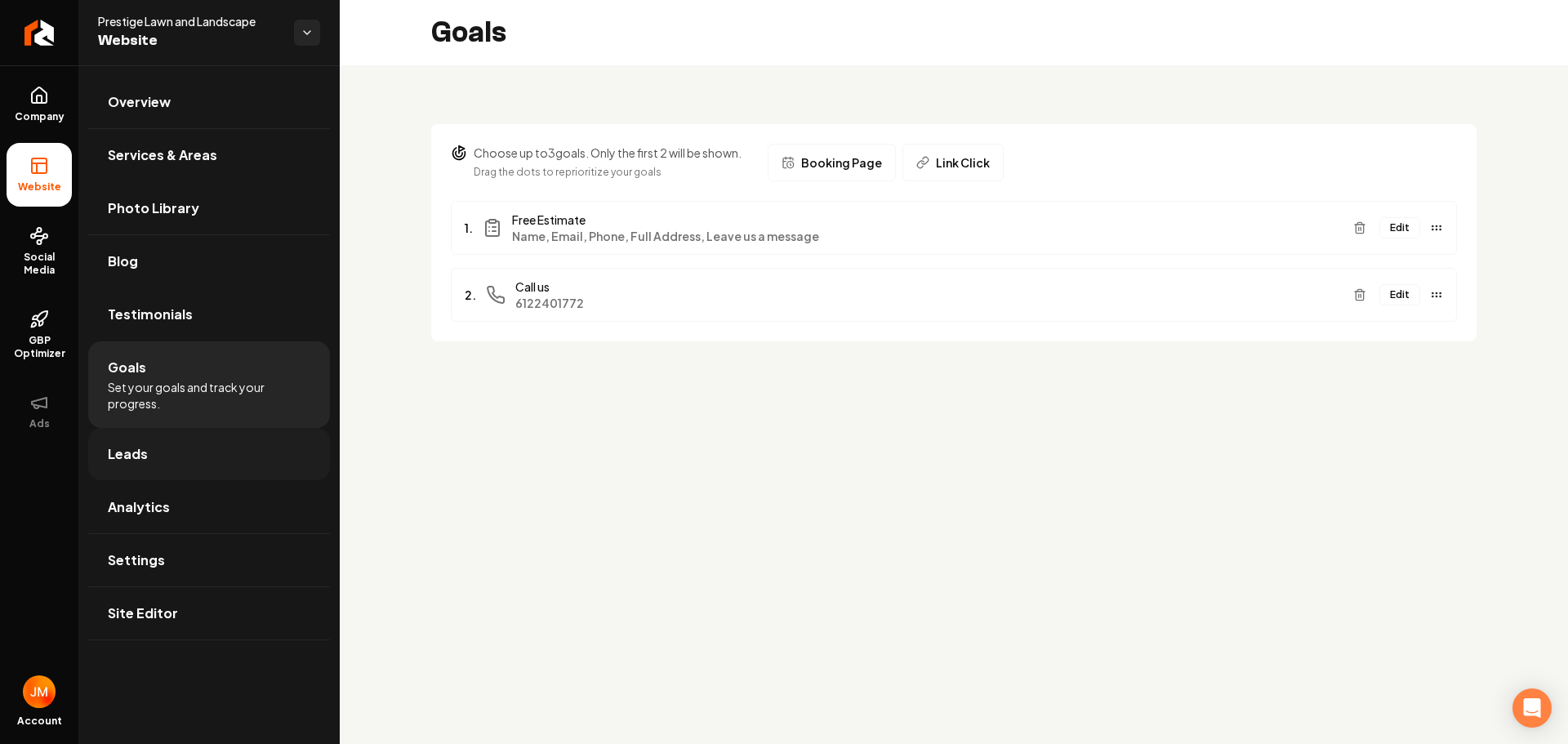
click at [150, 438] on link "Leads" at bounding box center [209, 454] width 242 height 52
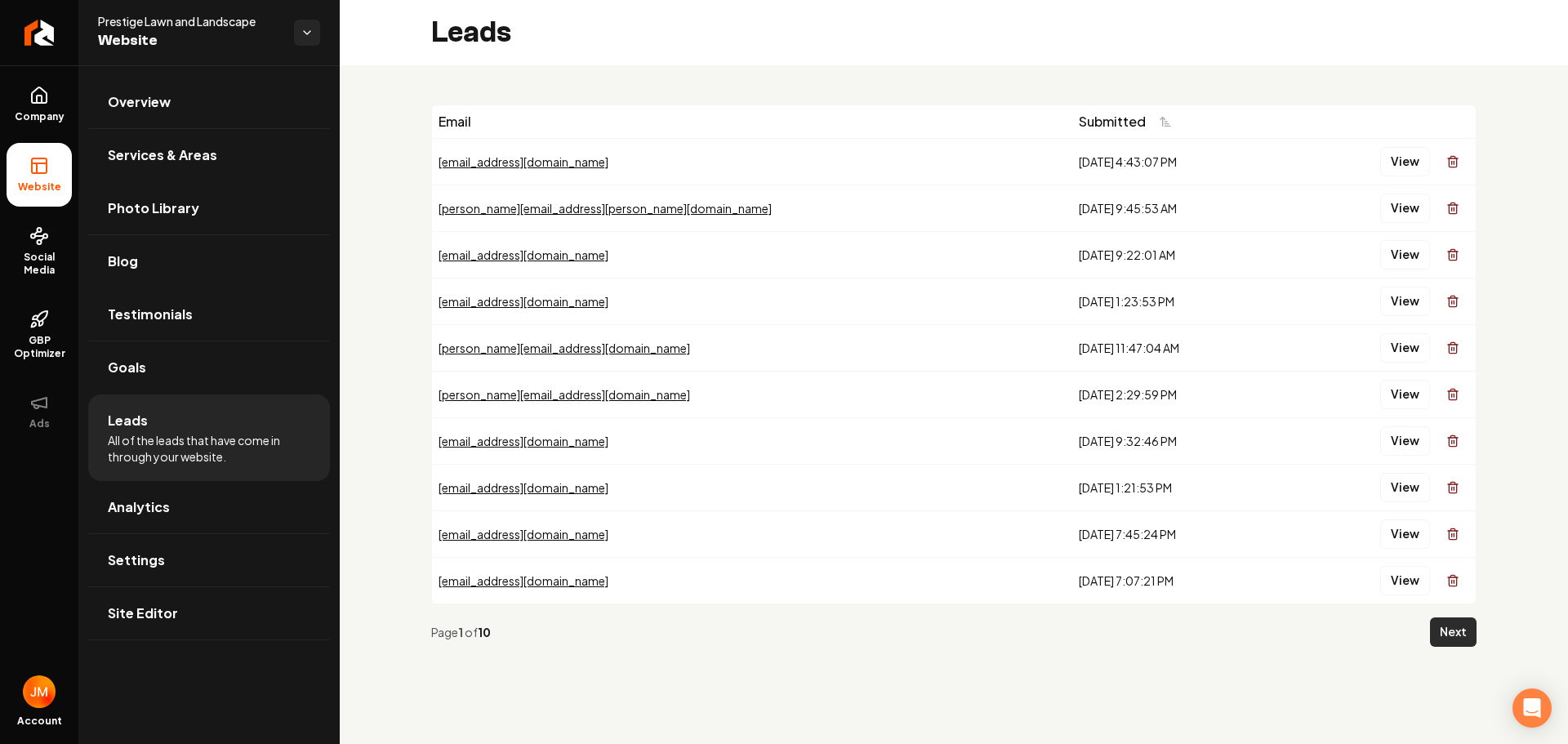
click at [1443, 638] on button "Next" at bounding box center [1454, 632] width 46 height 29
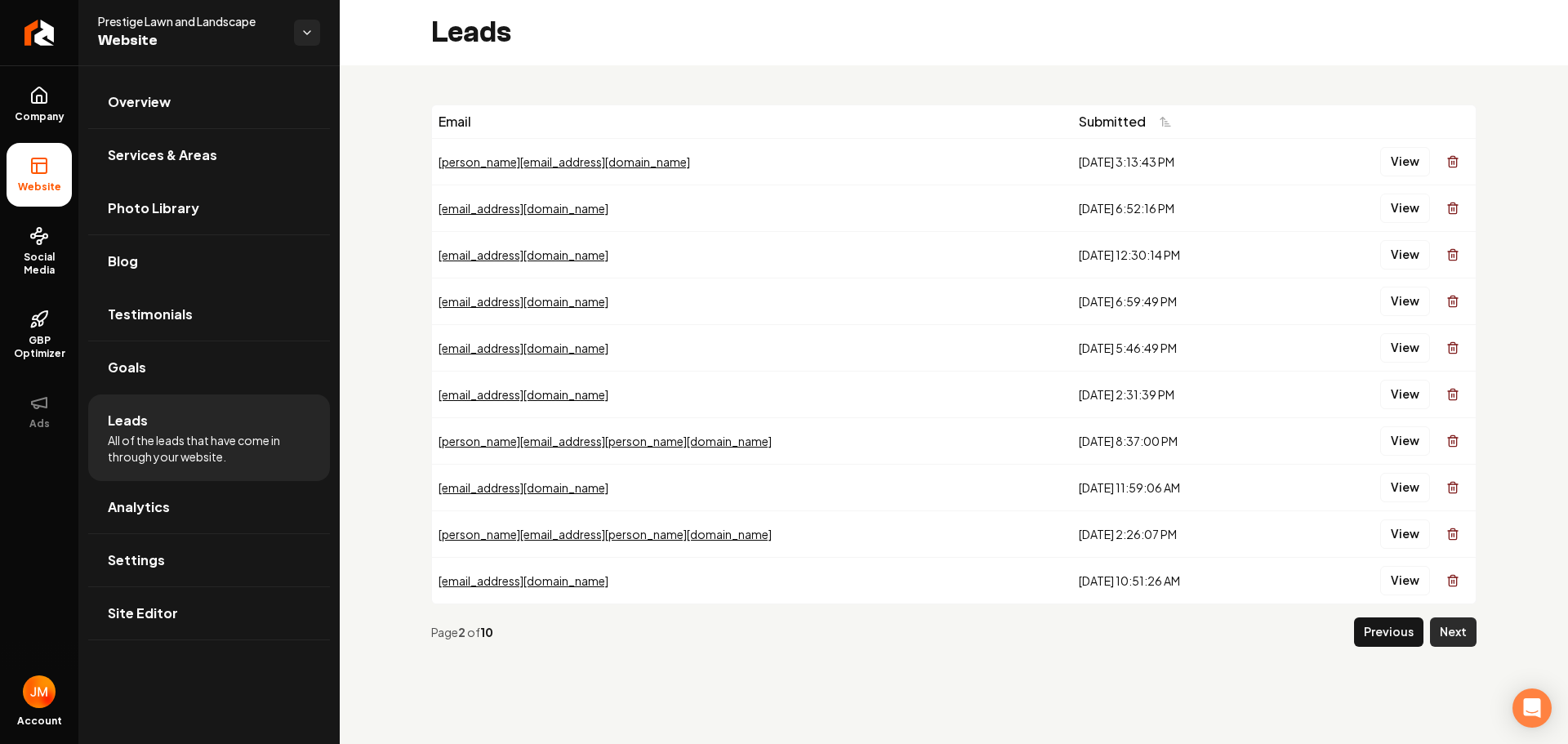
click at [1450, 639] on button "Next" at bounding box center [1454, 632] width 46 height 29
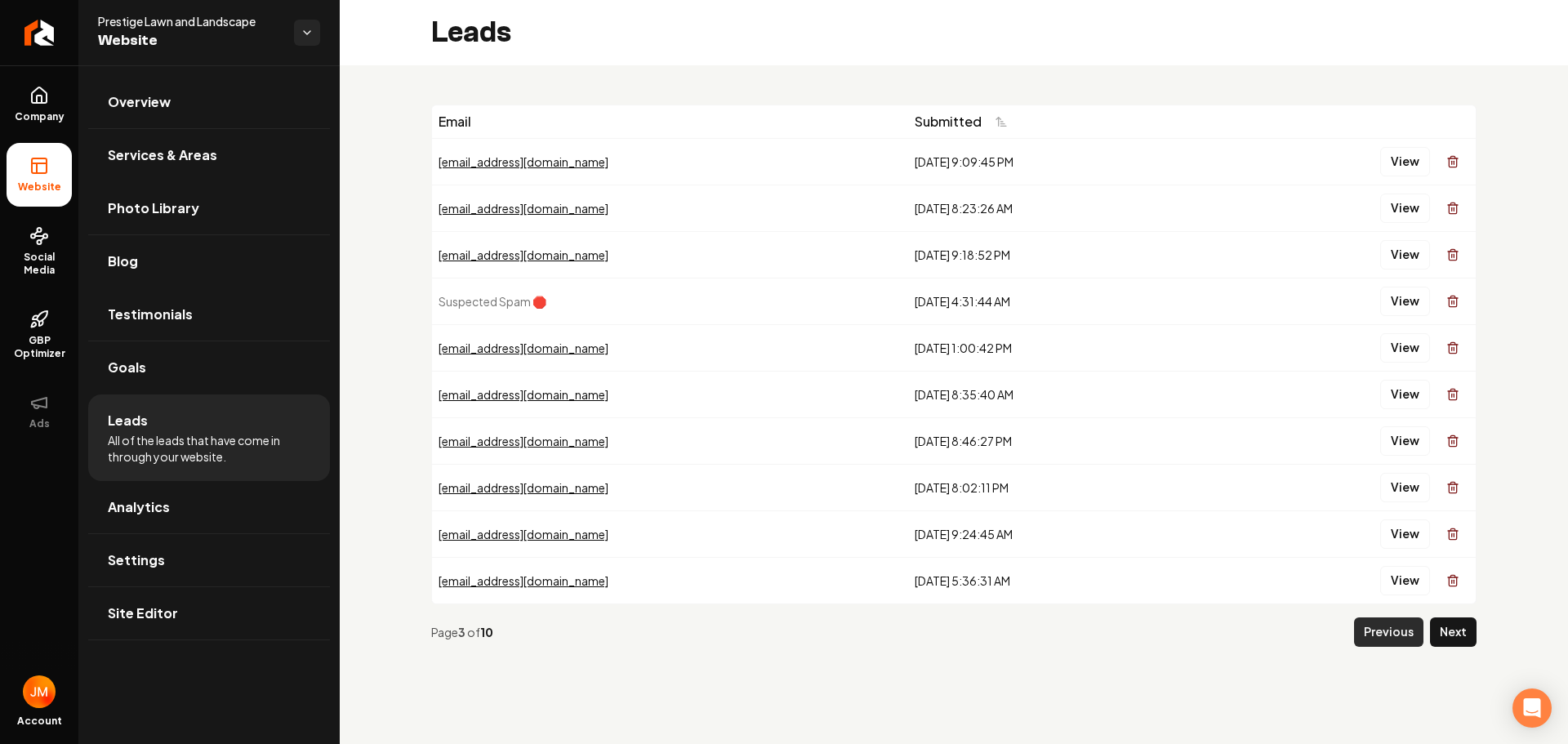
click at [1398, 640] on button "Previous" at bounding box center [1389, 632] width 70 height 29
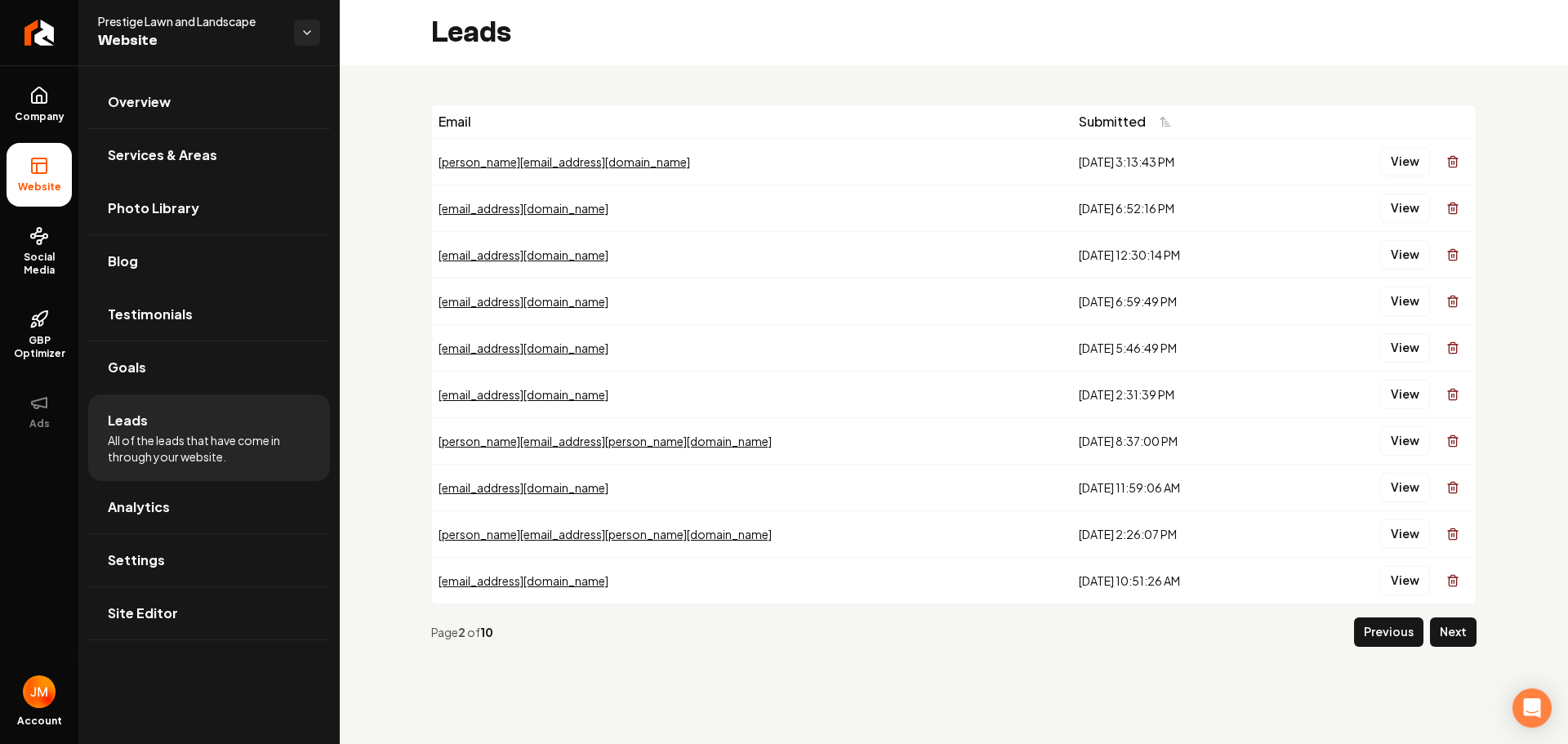
click at [1398, 640] on button "Previous" at bounding box center [1389, 632] width 70 height 29
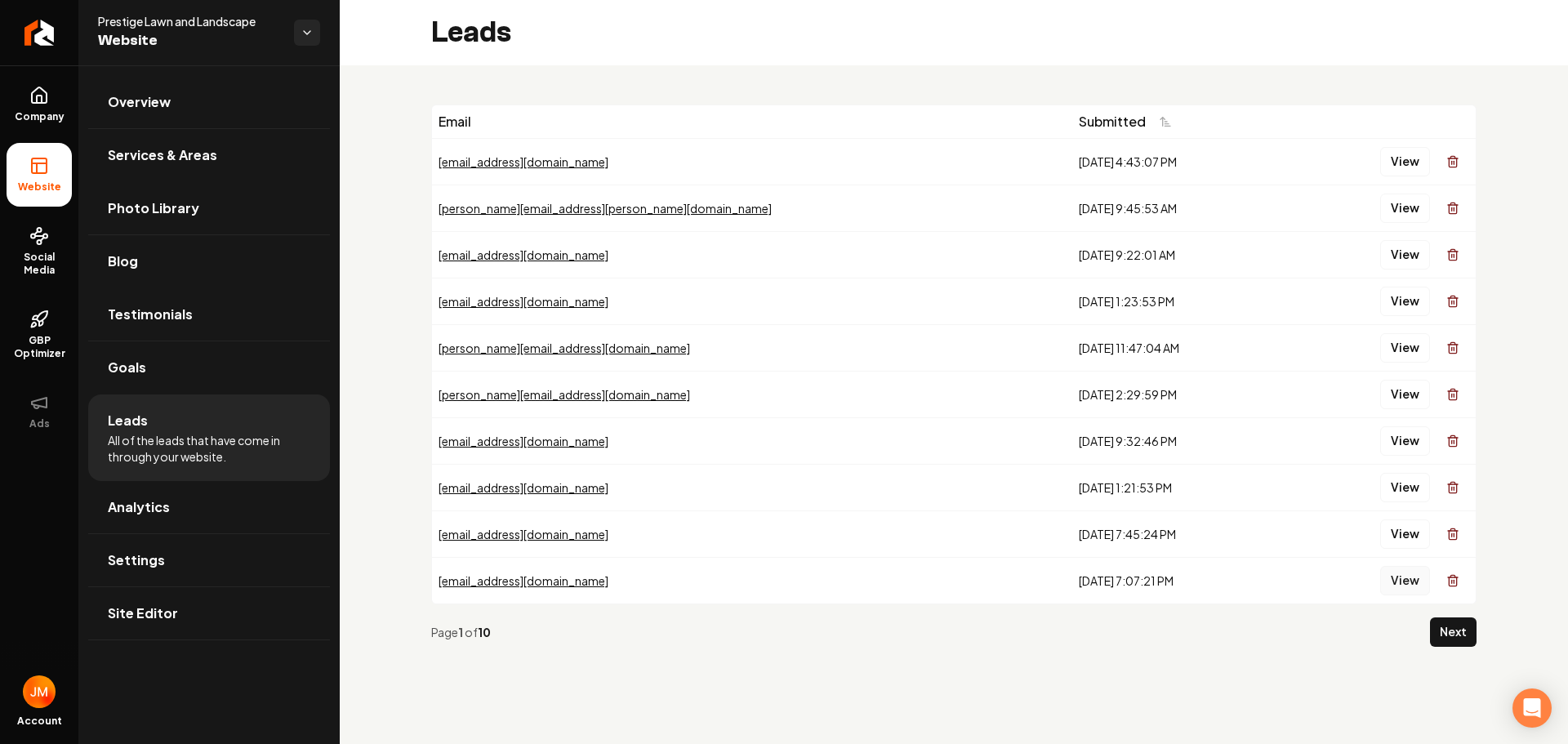
click at [1396, 581] on button "View" at bounding box center [1405, 581] width 50 height 29
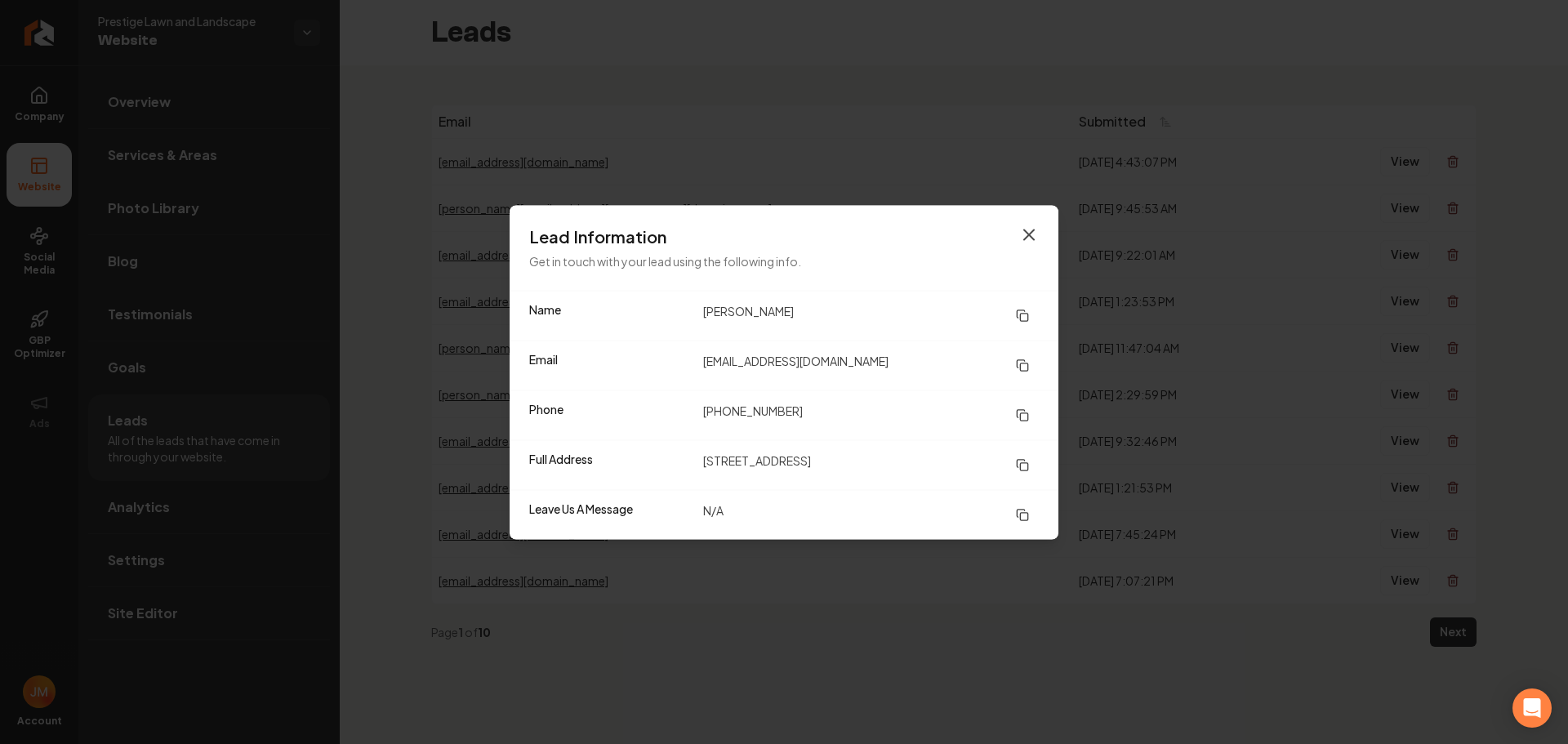
click at [1034, 235] on icon "button" at bounding box center [1029, 235] width 20 height 20
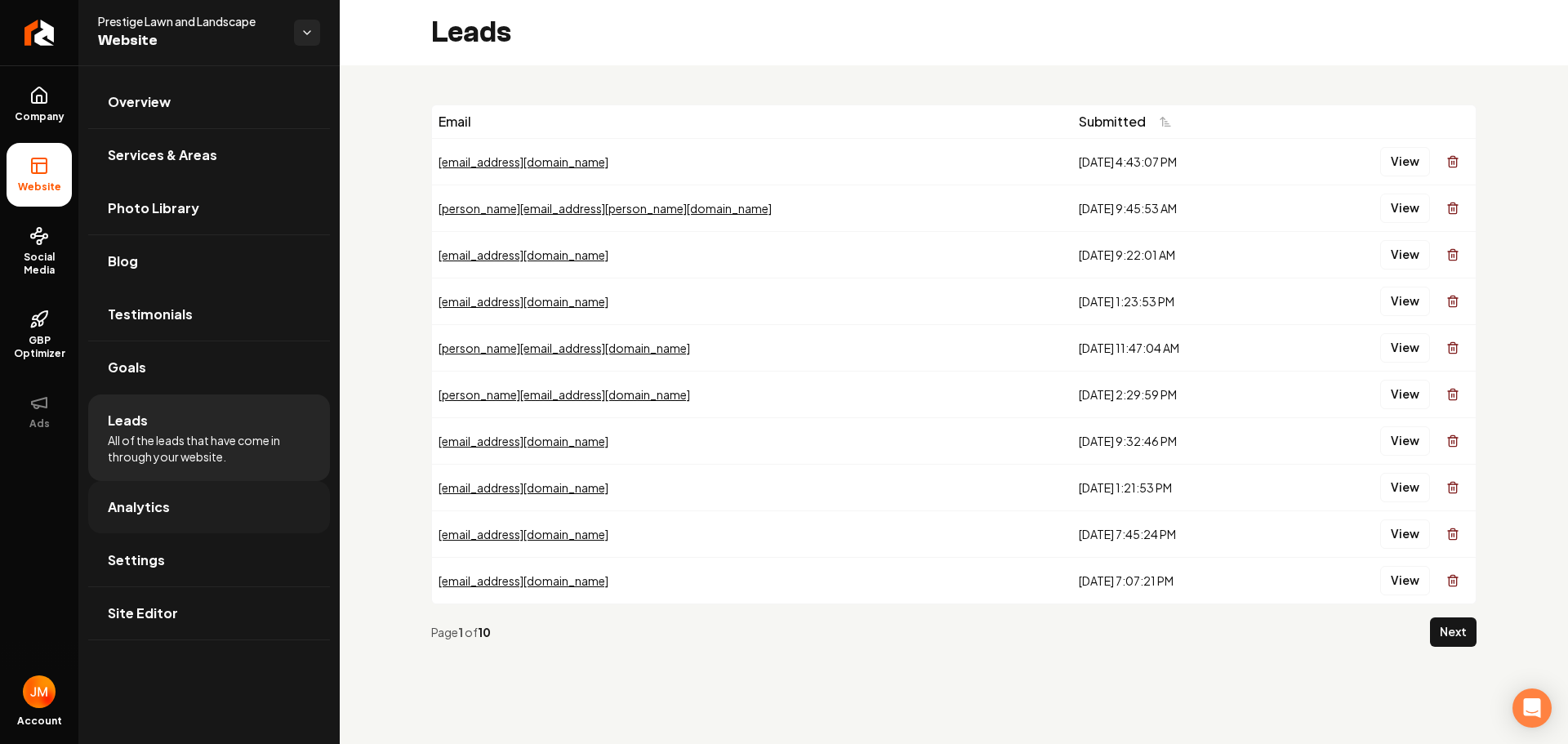
click at [168, 500] on link "Analytics" at bounding box center [209, 507] width 242 height 52
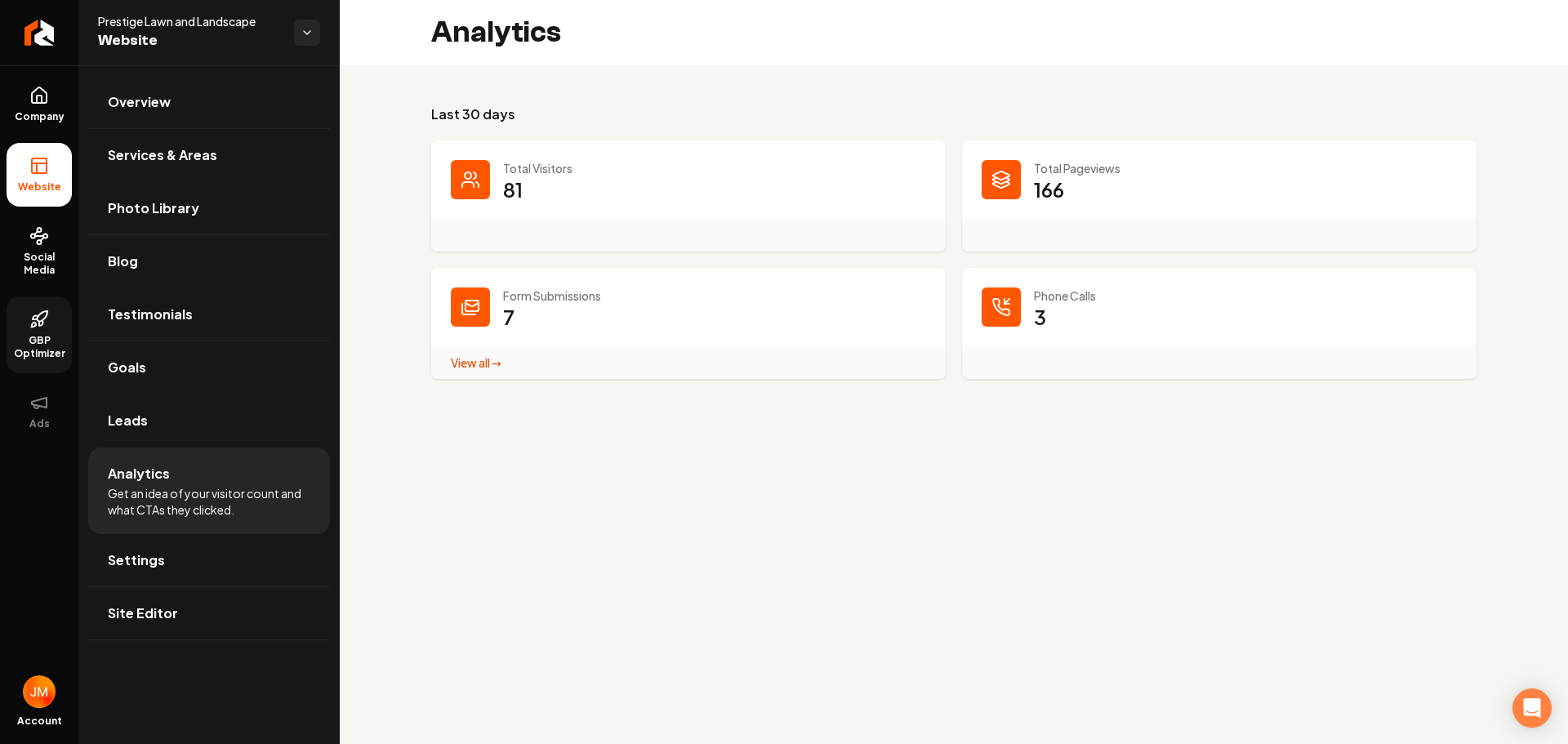
click at [27, 328] on link "GBP Optimizer" at bounding box center [39, 335] width 66 height 77
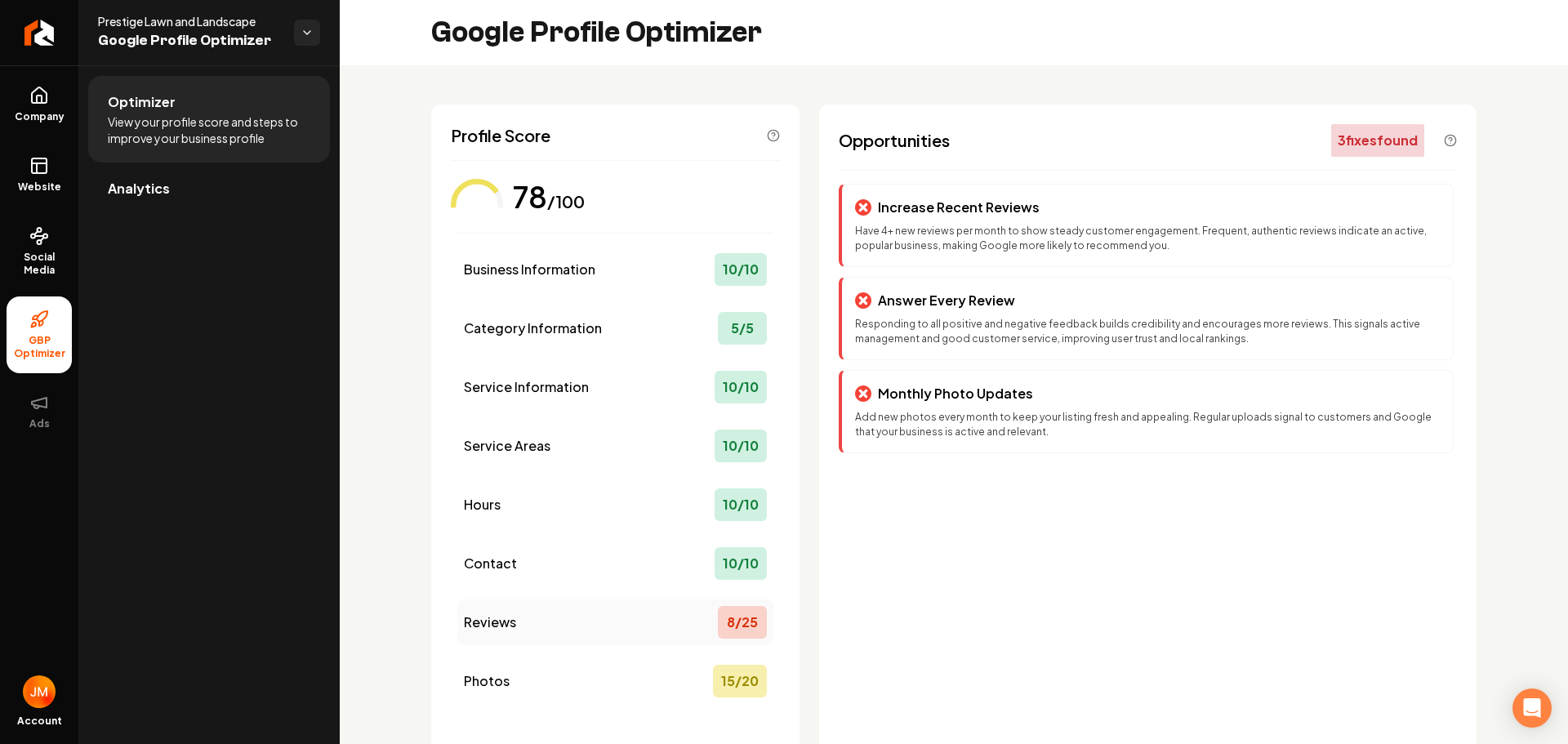
click at [718, 621] on div "8 / 25" at bounding box center [742, 622] width 49 height 32
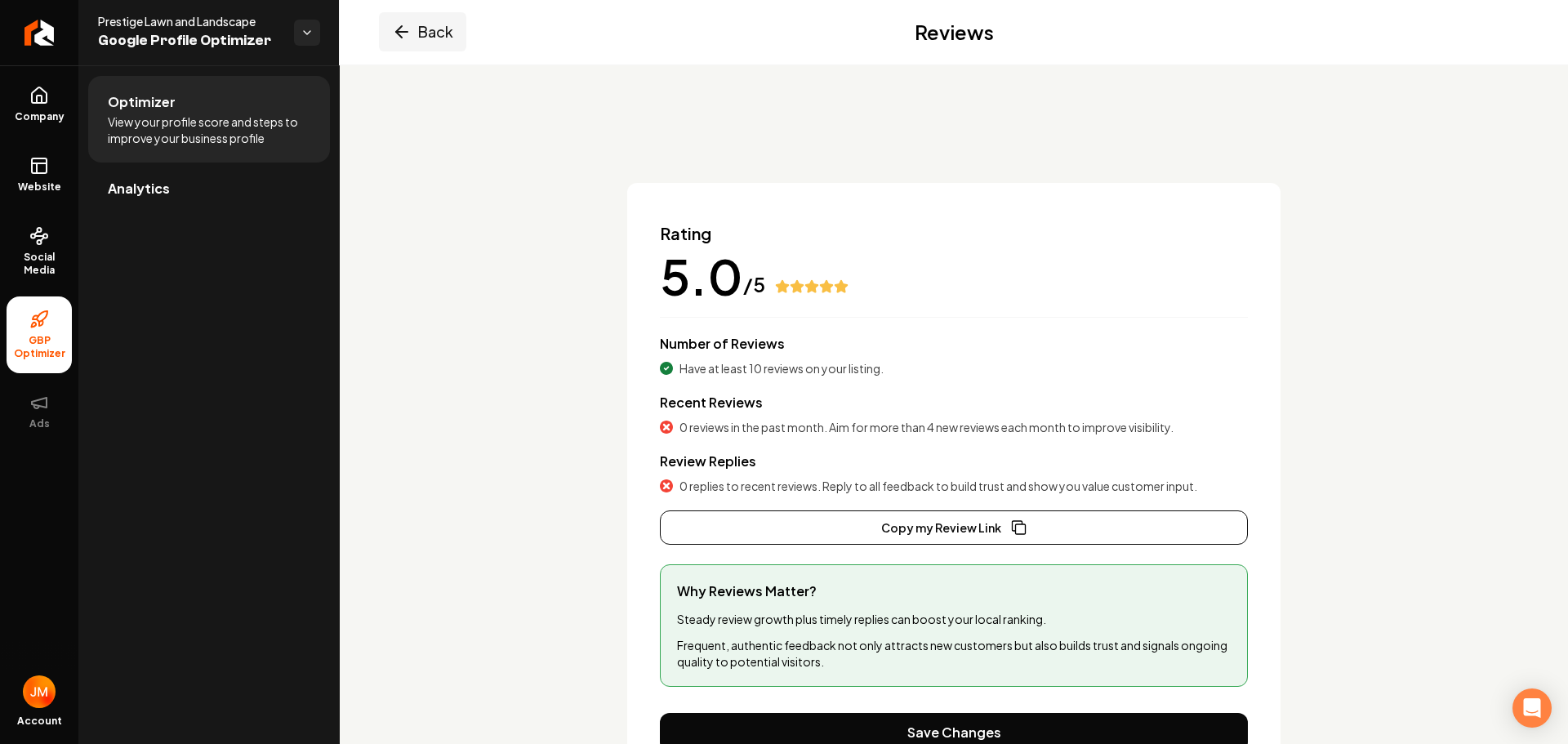
click at [418, 35] on button "Back" at bounding box center [422, 32] width 87 height 39
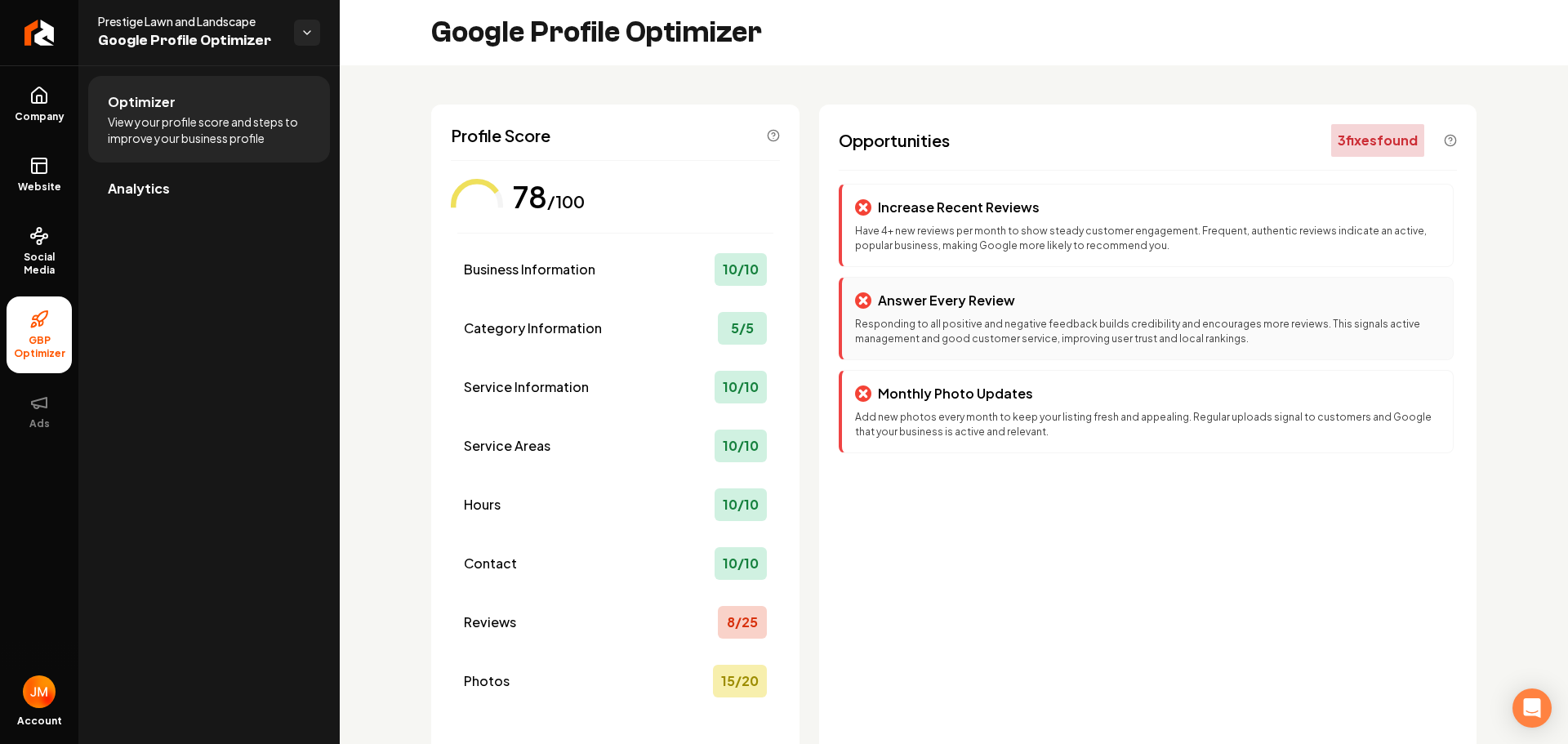
click at [859, 299] on icon "Main content area" at bounding box center [863, 301] width 9 height 9
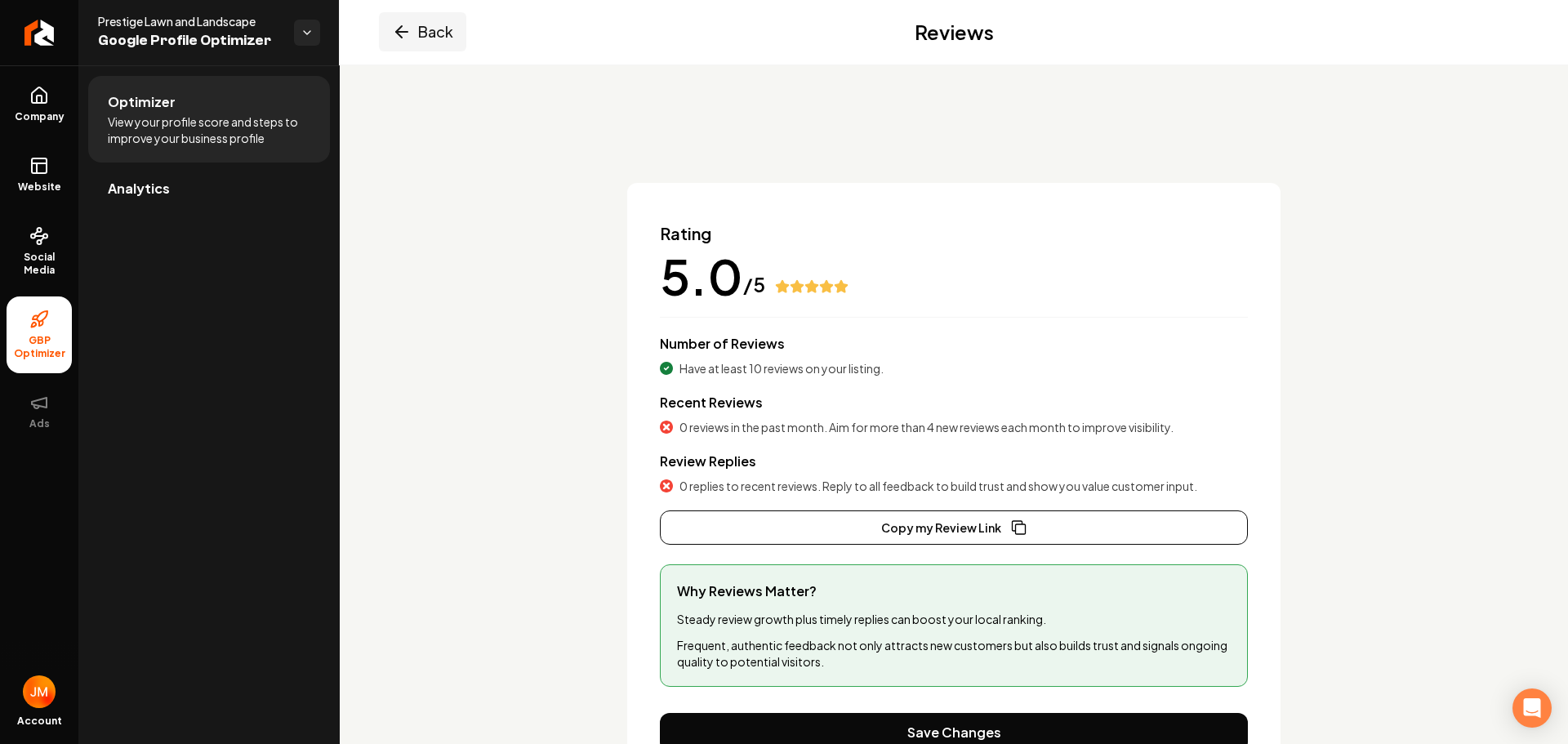
click at [409, 33] on icon "Main content area" at bounding box center [402, 32] width 20 height 20
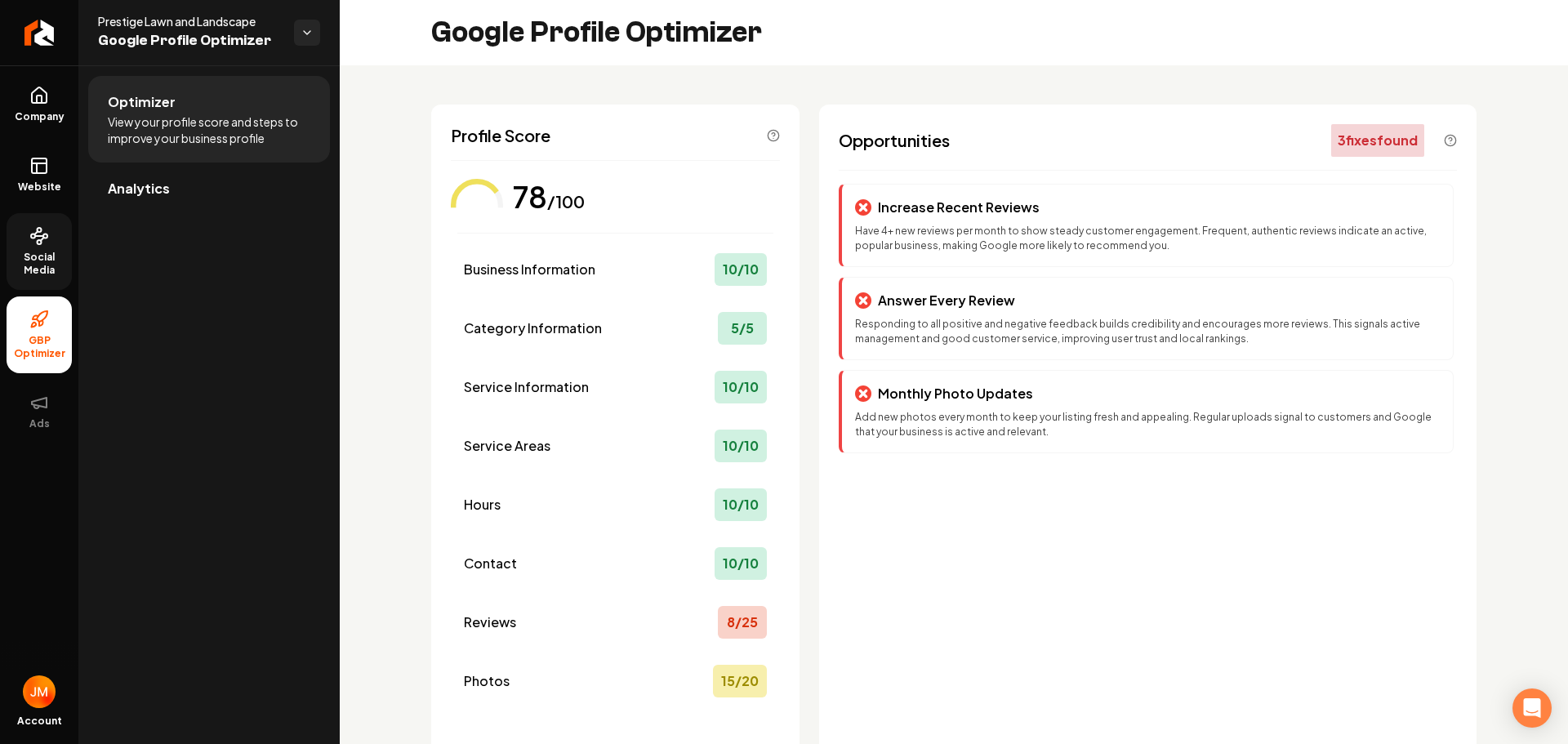
click at [28, 258] on span "Social Media" at bounding box center [39, 264] width 66 height 27
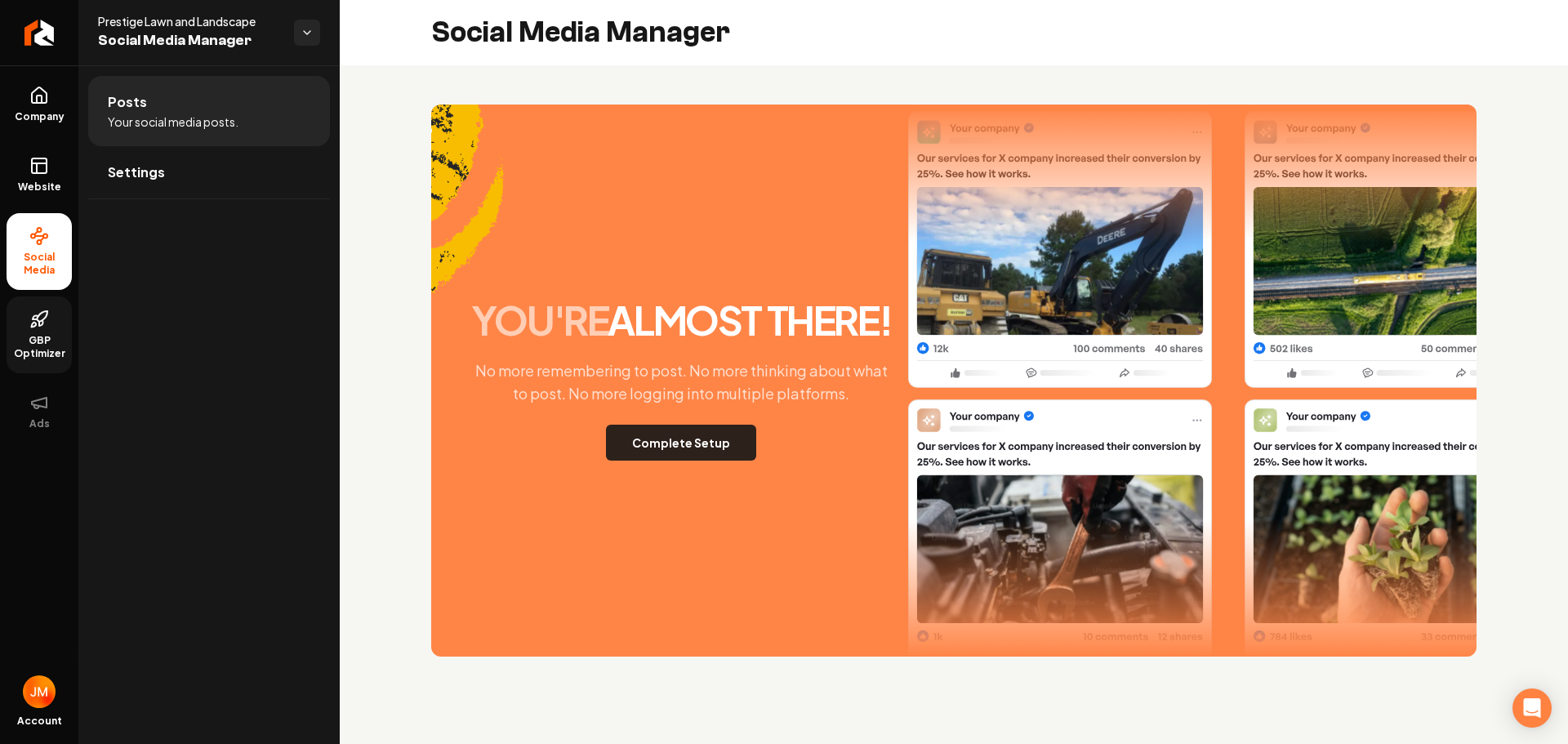
click at [696, 447] on button "Complete Setup" at bounding box center [681, 442] width 150 height 36
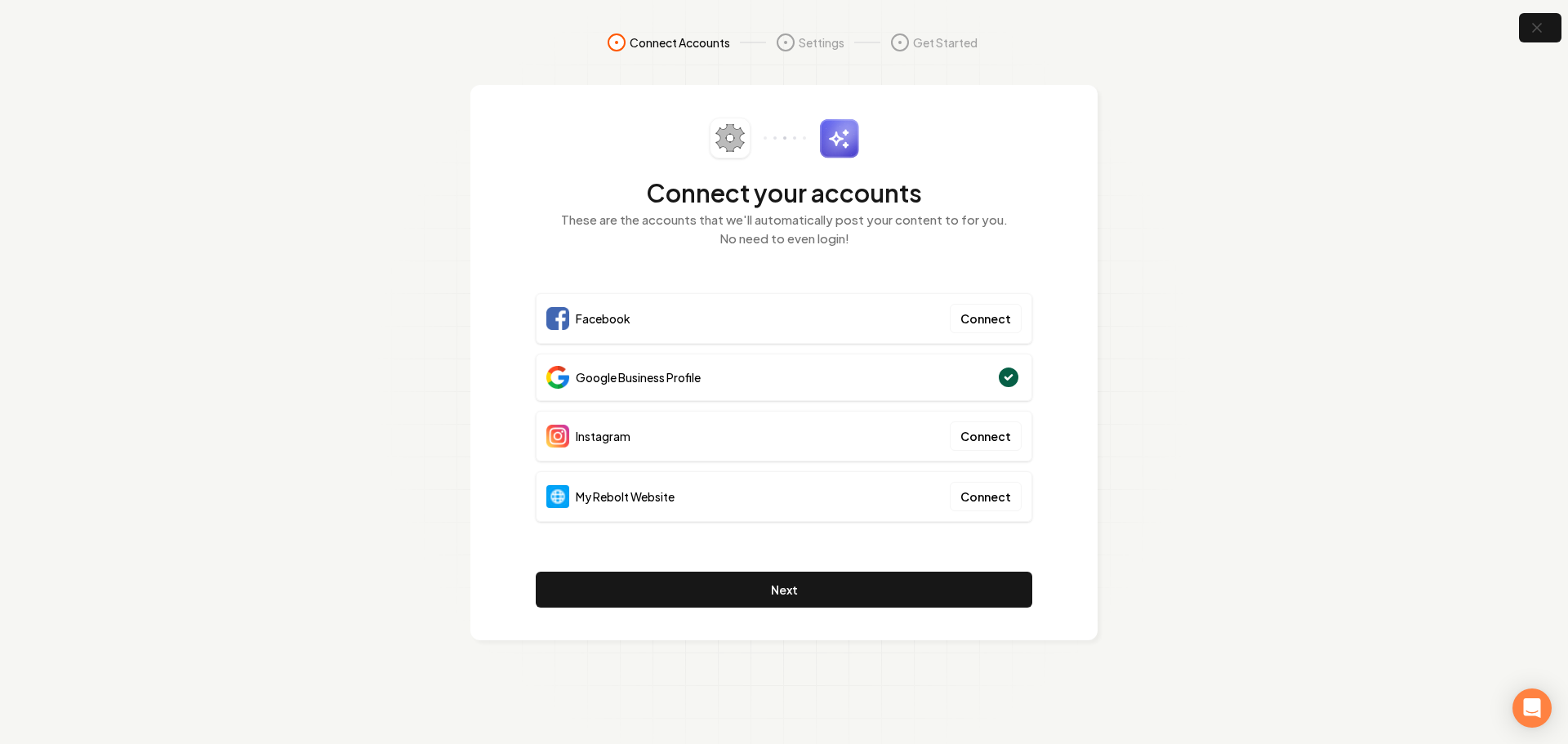
click at [806, 321] on div "Facebook Connect" at bounding box center [784, 319] width 497 height 51
click at [968, 321] on button "Connect" at bounding box center [986, 318] width 72 height 29
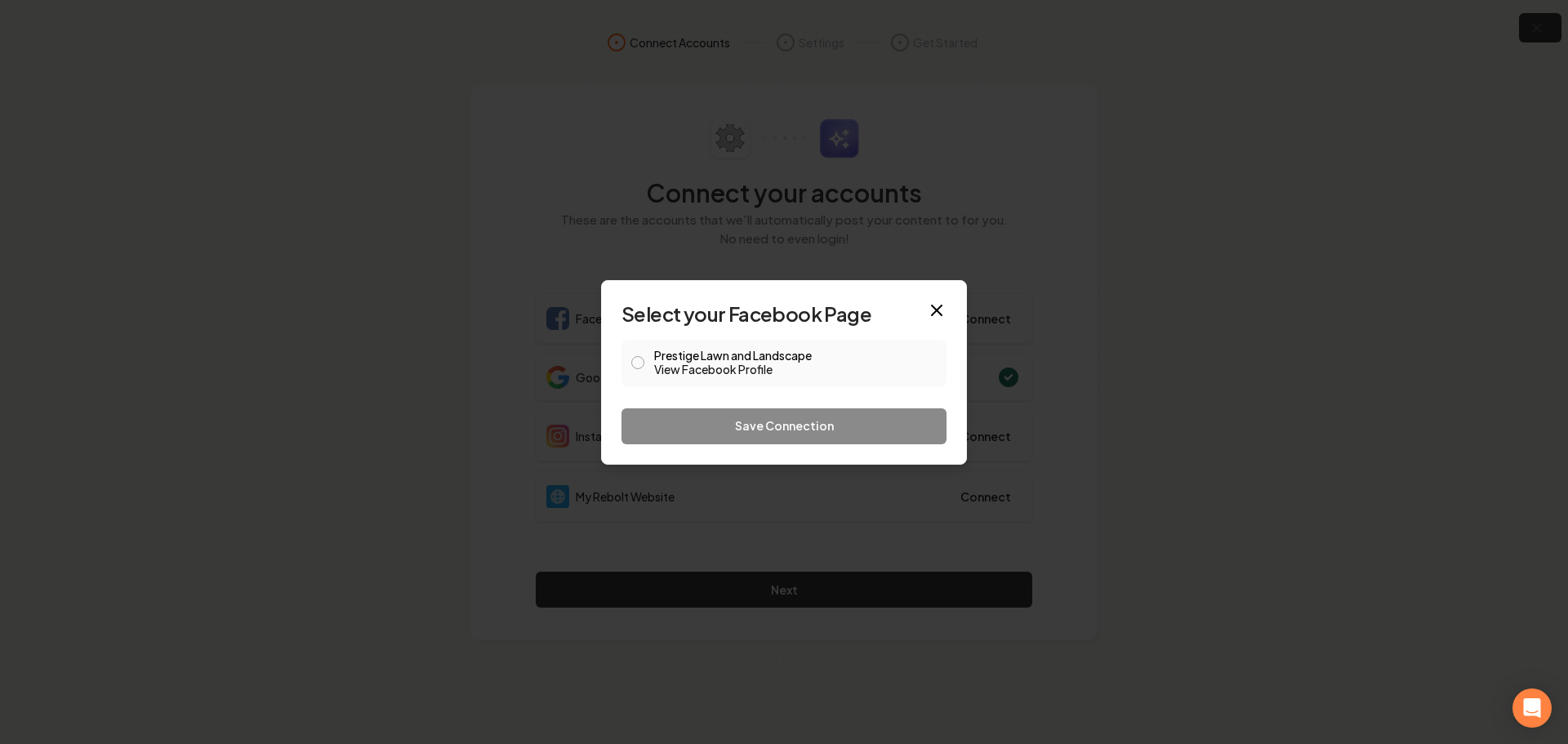
click at [664, 365] on link "View Facebook Profile" at bounding box center [795, 369] width 283 height 17
click at [640, 361] on button "Prestige Lawn and Landscape View Facebook Profile" at bounding box center [638, 362] width 13 height 13
click at [708, 422] on button "Save Connection" at bounding box center [784, 425] width 325 height 36
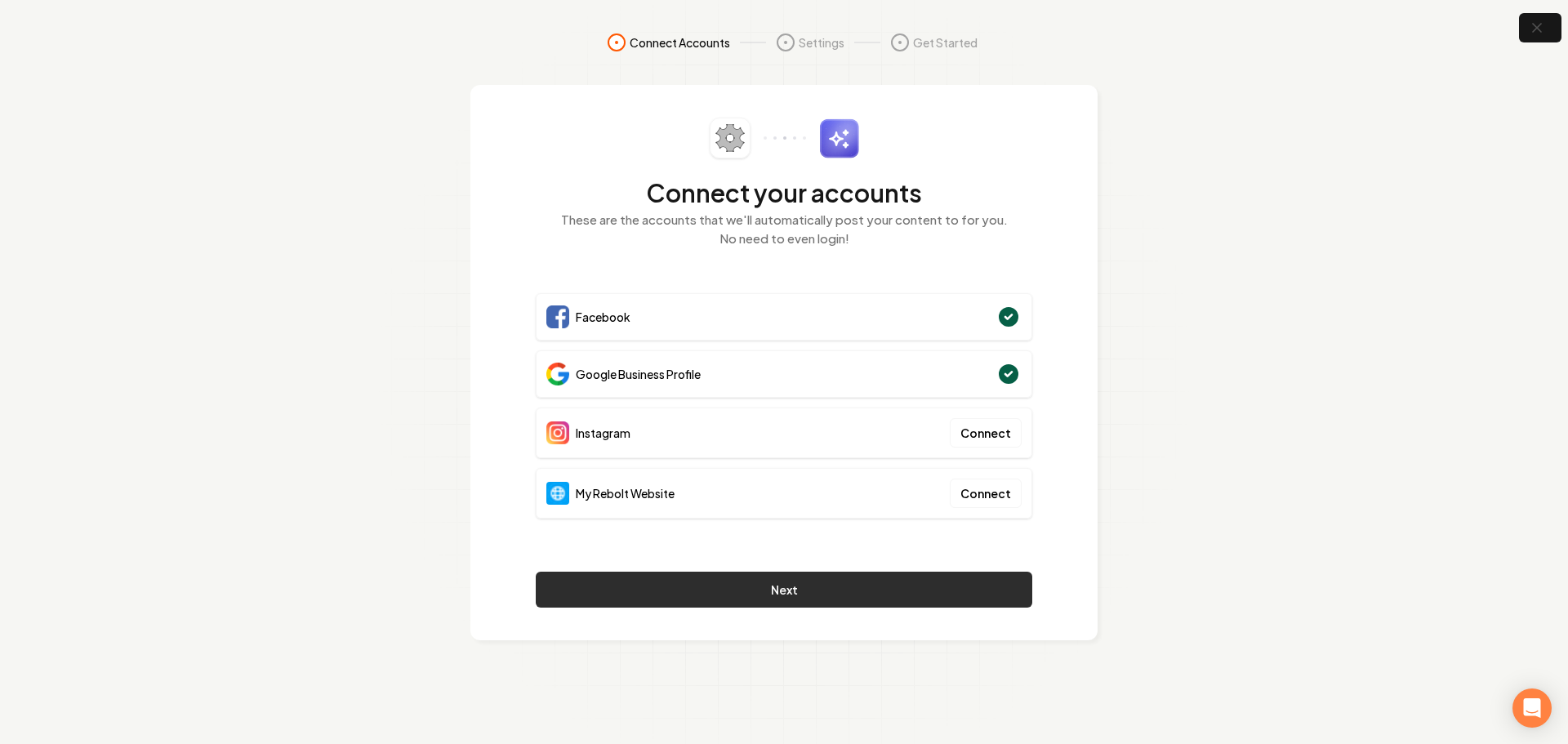
click at [728, 592] on button "Next" at bounding box center [784, 589] width 497 height 36
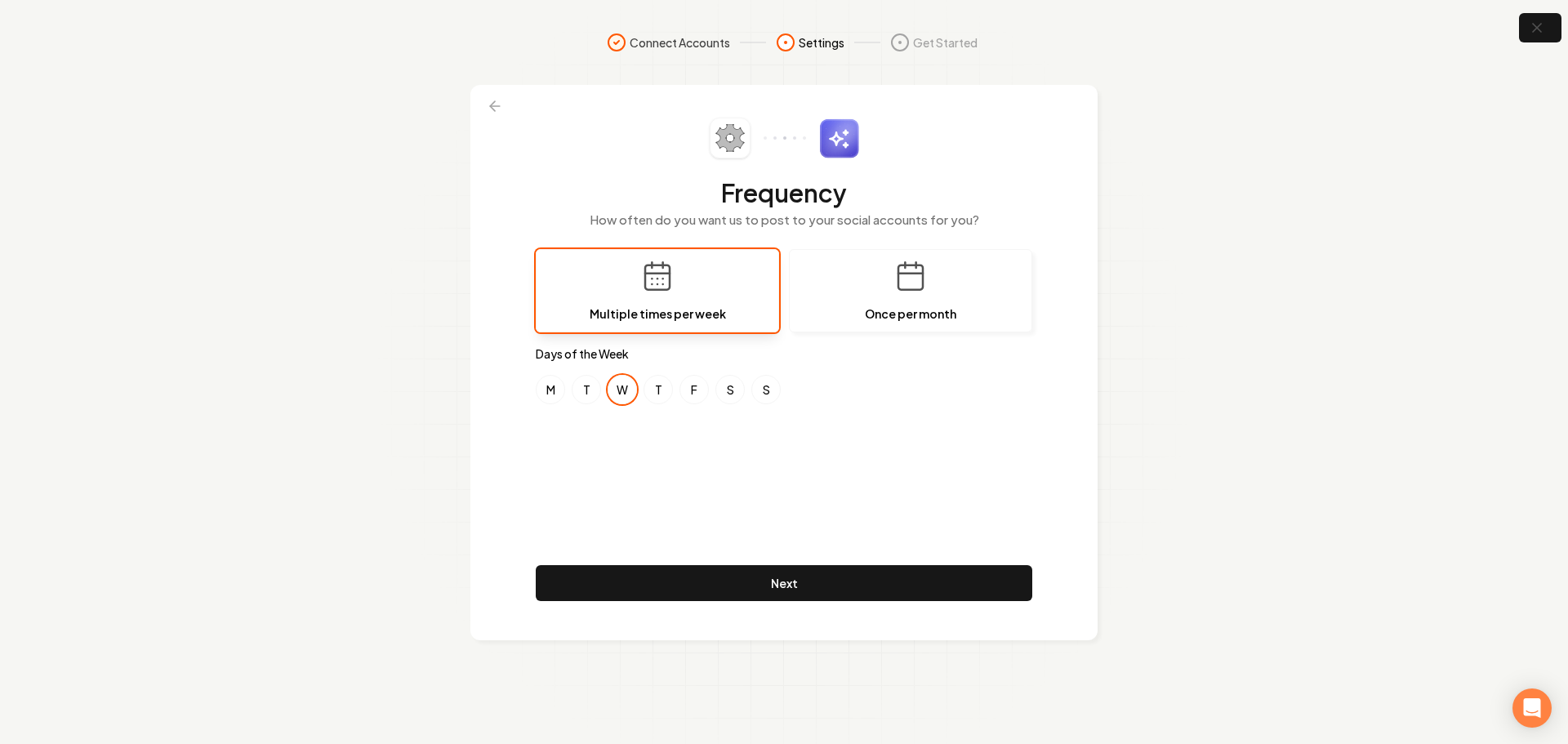
click at [634, 39] on span "Connect Accounts" at bounding box center [679, 42] width 100 height 17
click at [614, 44] on circle at bounding box center [617, 42] width 17 height 17
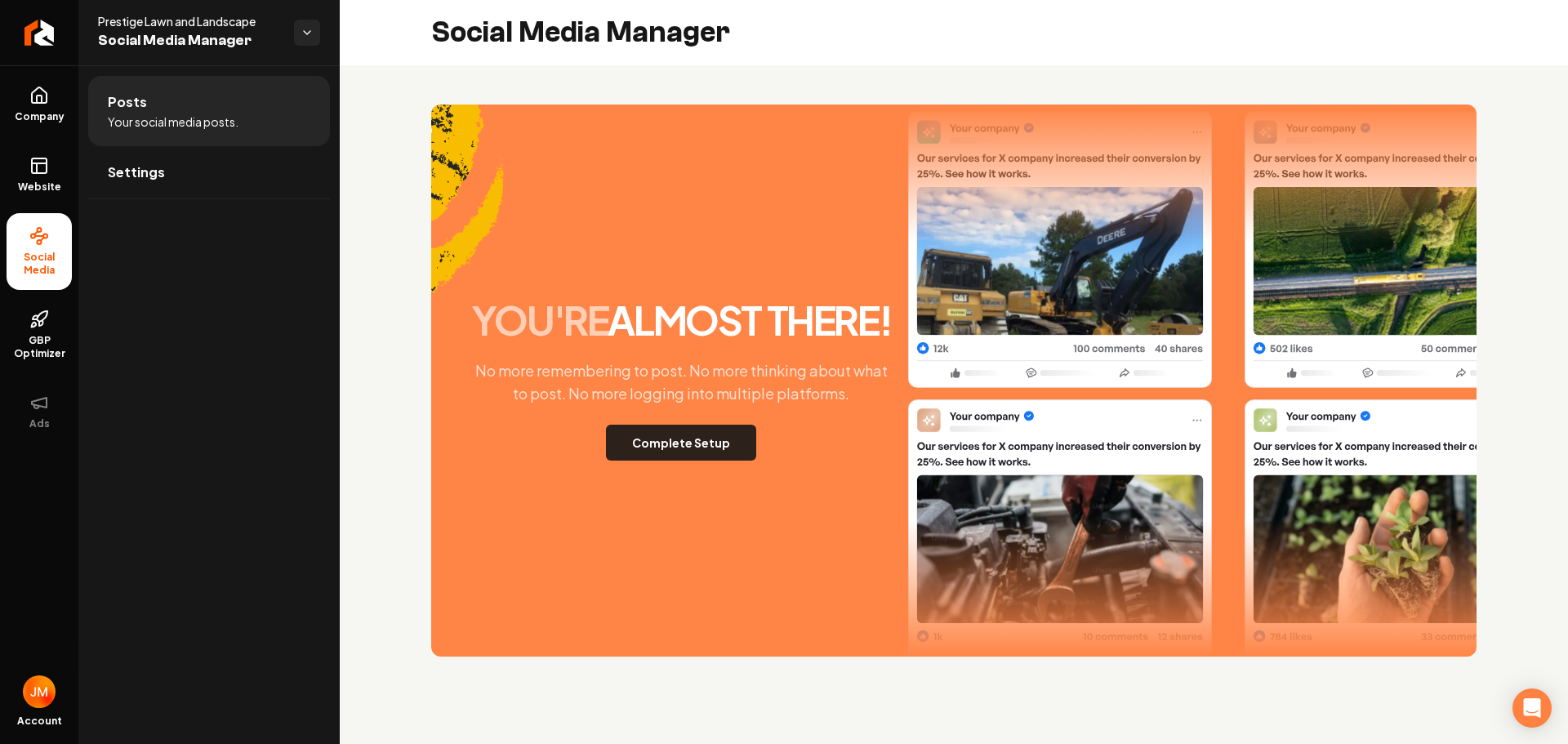
click at [651, 446] on button "Complete Setup" at bounding box center [681, 442] width 150 height 36
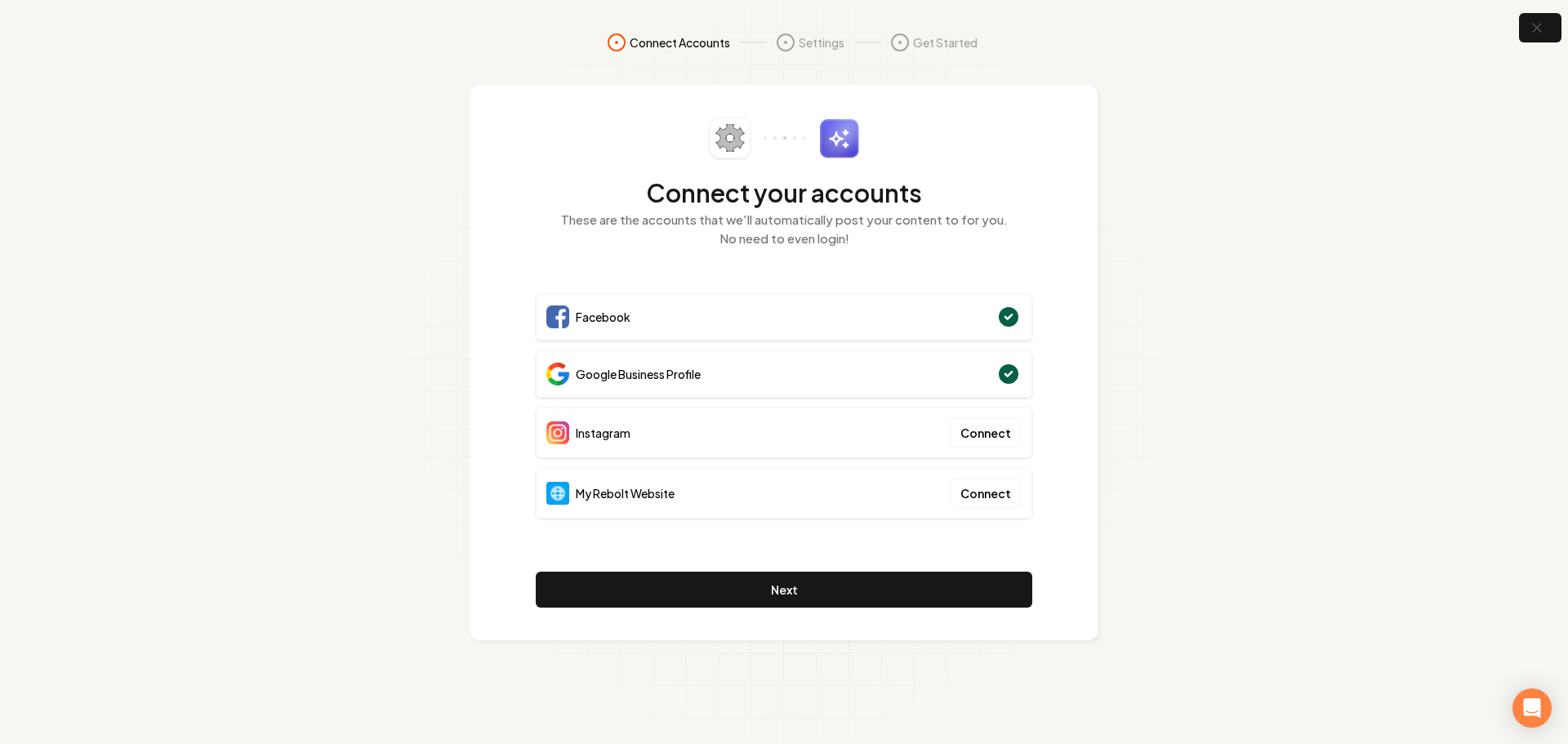
click at [1005, 314] on circle at bounding box center [1009, 317] width 22 height 22
click at [1005, 320] on circle at bounding box center [1009, 317] width 22 height 22
click at [1002, 319] on circle at bounding box center [1009, 317] width 22 height 22
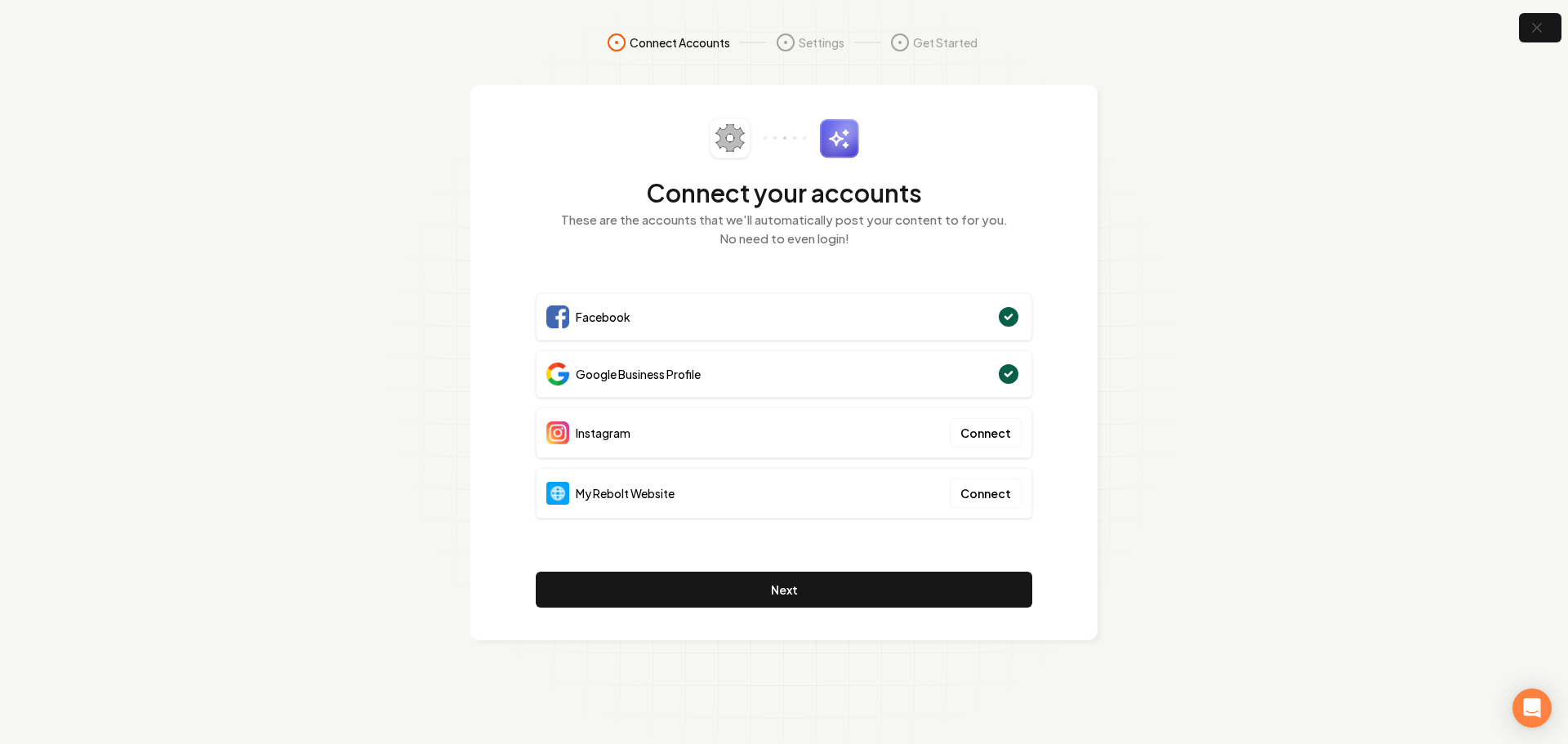
click at [1005, 316] on circle at bounding box center [1009, 317] width 22 height 22
click at [1525, 20] on button "button" at bounding box center [1541, 28] width 53 height 36
